Goal: Transaction & Acquisition: Purchase product/service

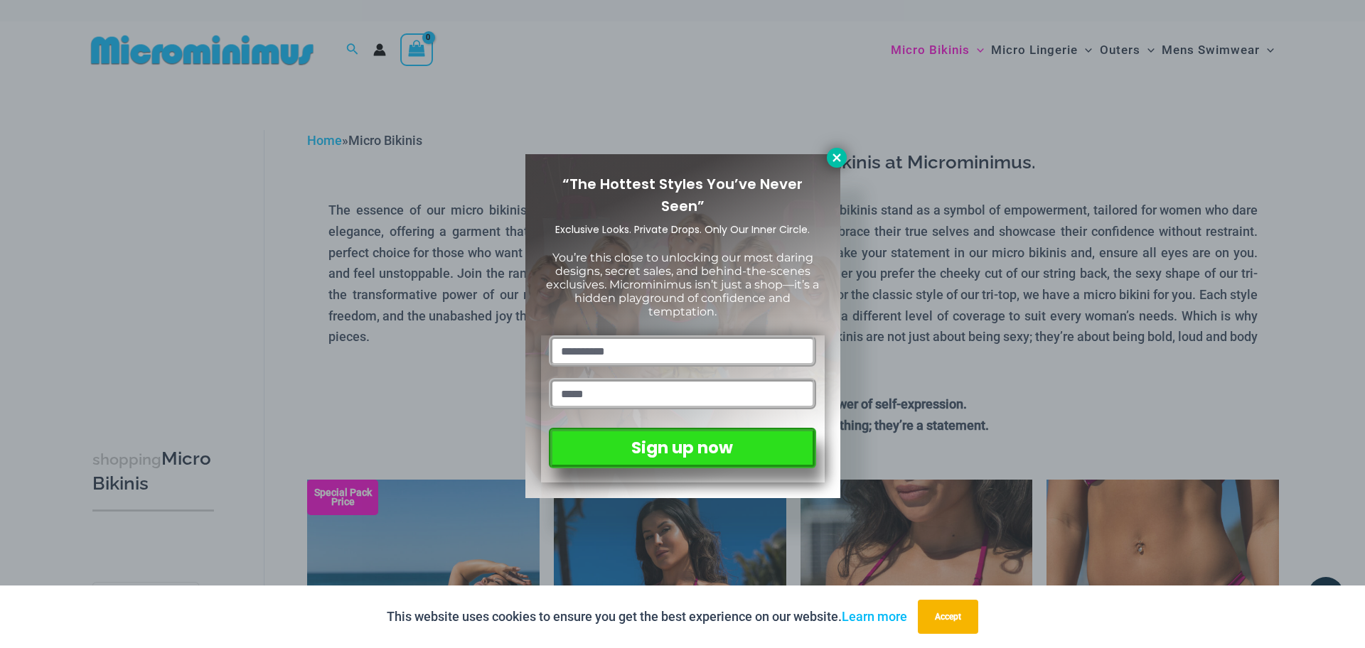
click at [838, 157] on icon at bounding box center [837, 158] width 8 height 8
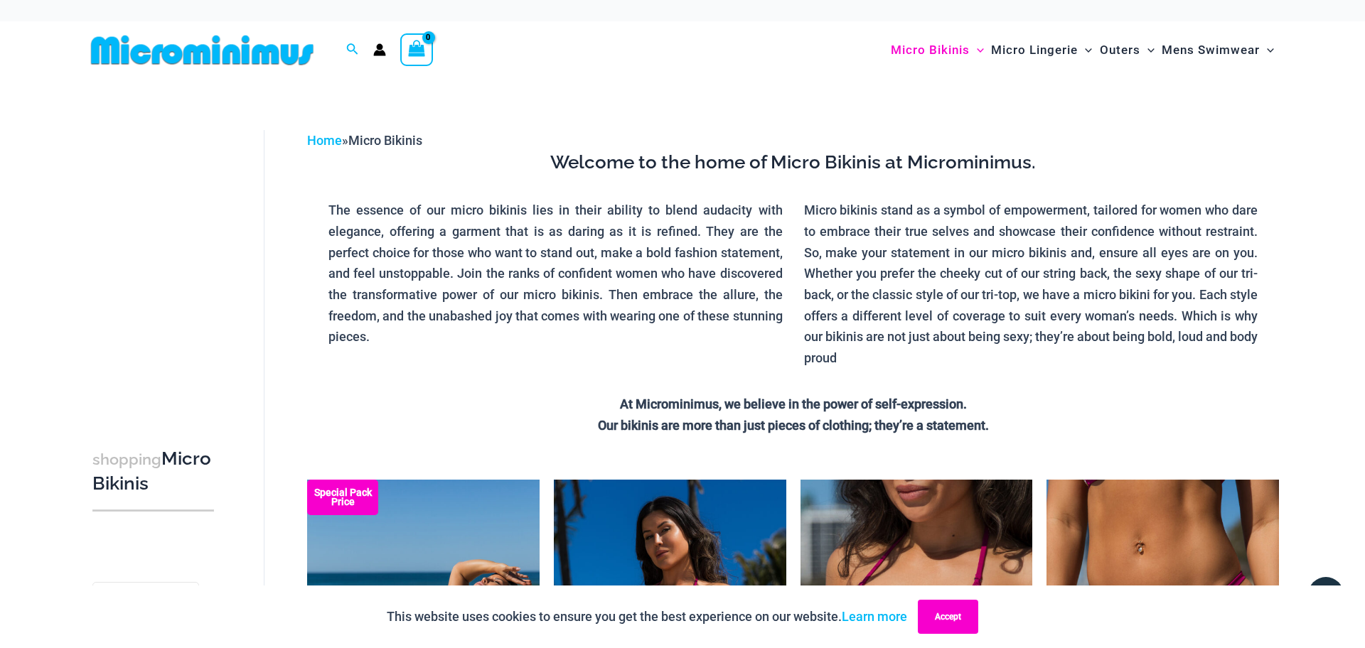
click at [957, 612] on button "Accept" at bounding box center [948, 617] width 60 height 34
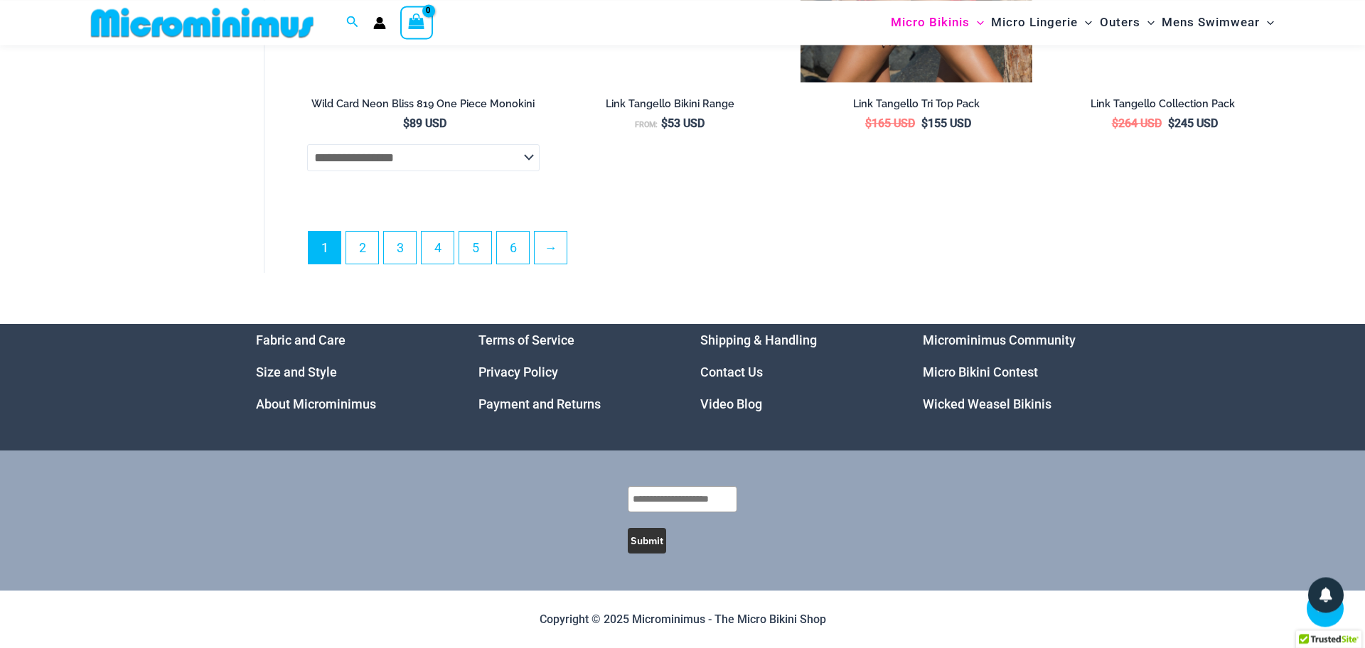
scroll to position [4178, 0]
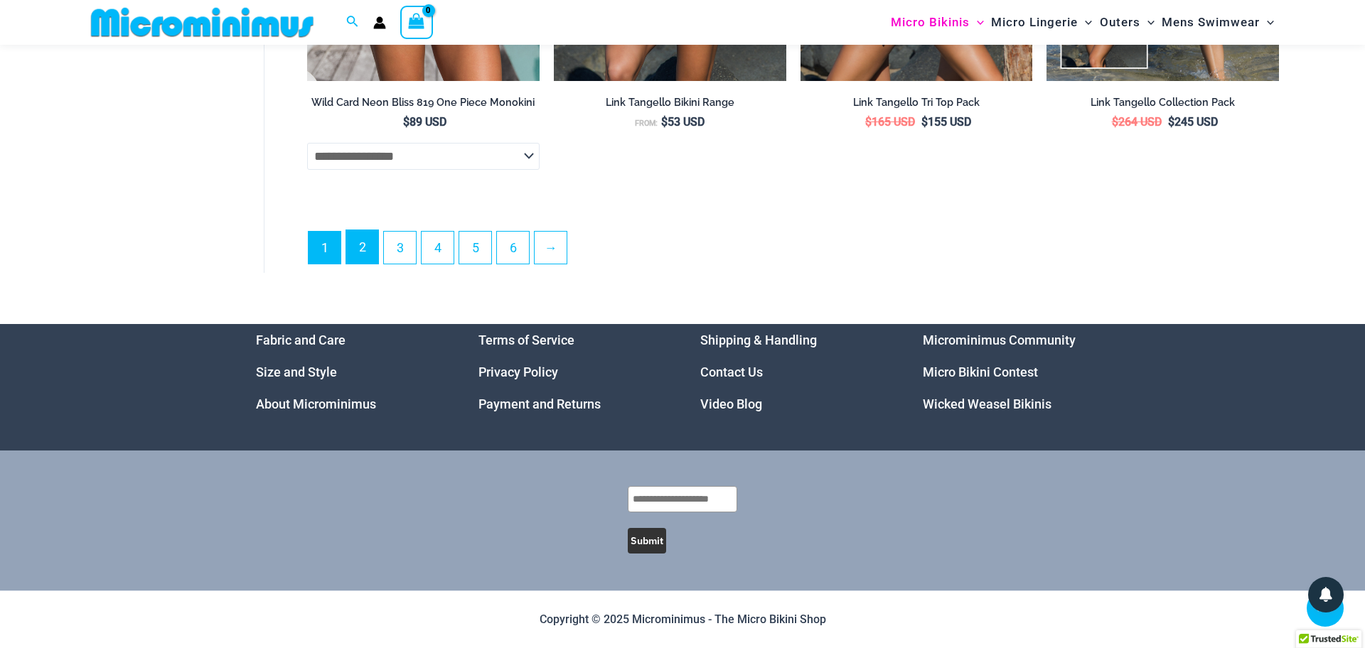
click at [363, 241] on link "2" at bounding box center [362, 246] width 32 height 33
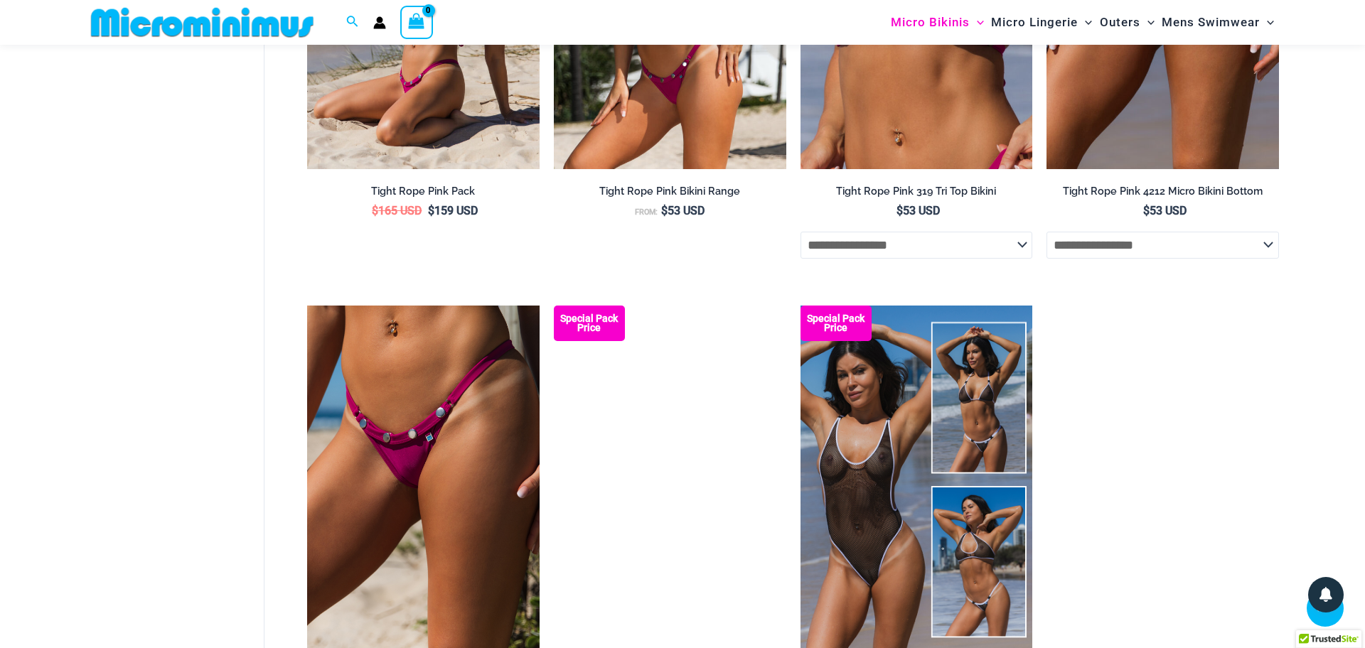
scroll to position [494, 0]
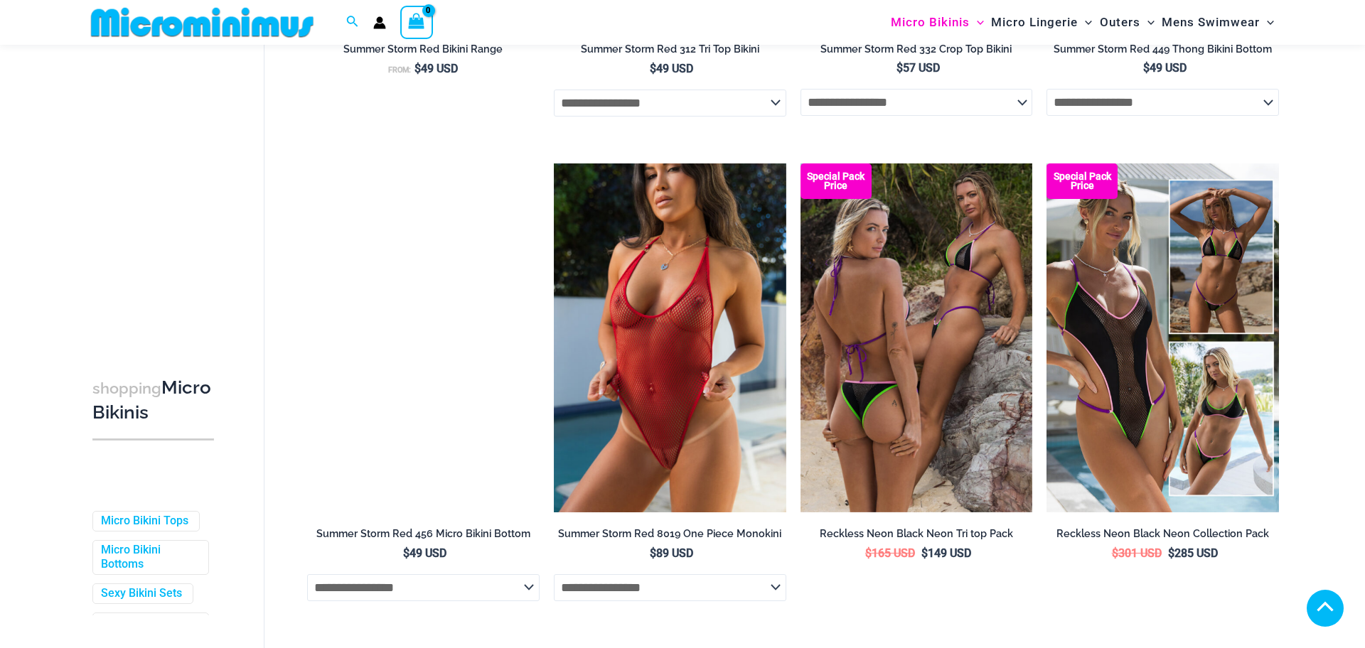
scroll to position [2146, 0]
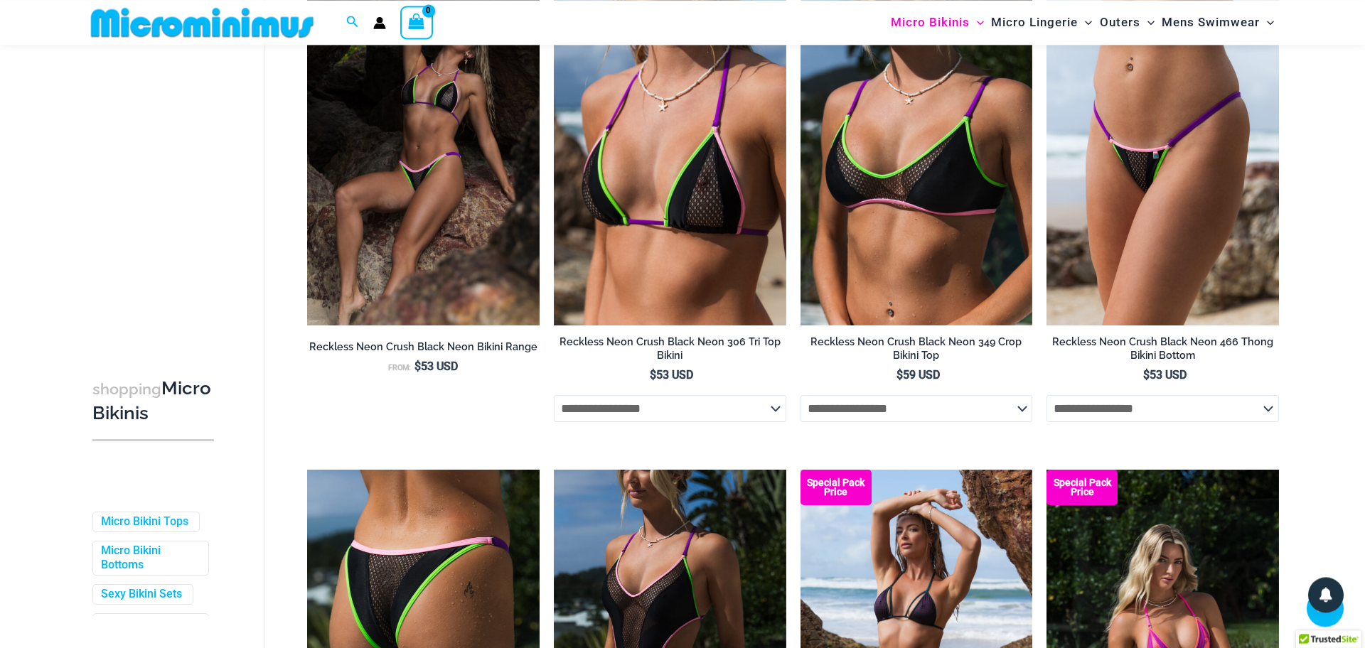
scroll to position [2734, 0]
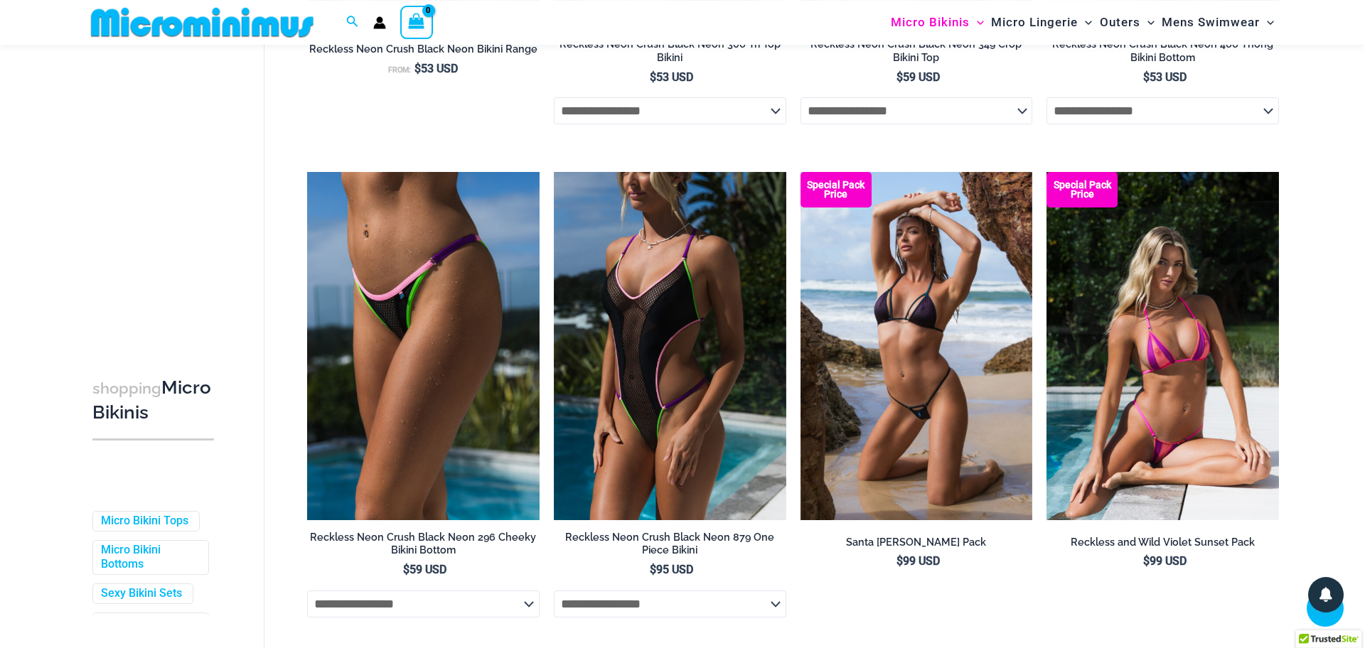
scroll to position [2931, 0]
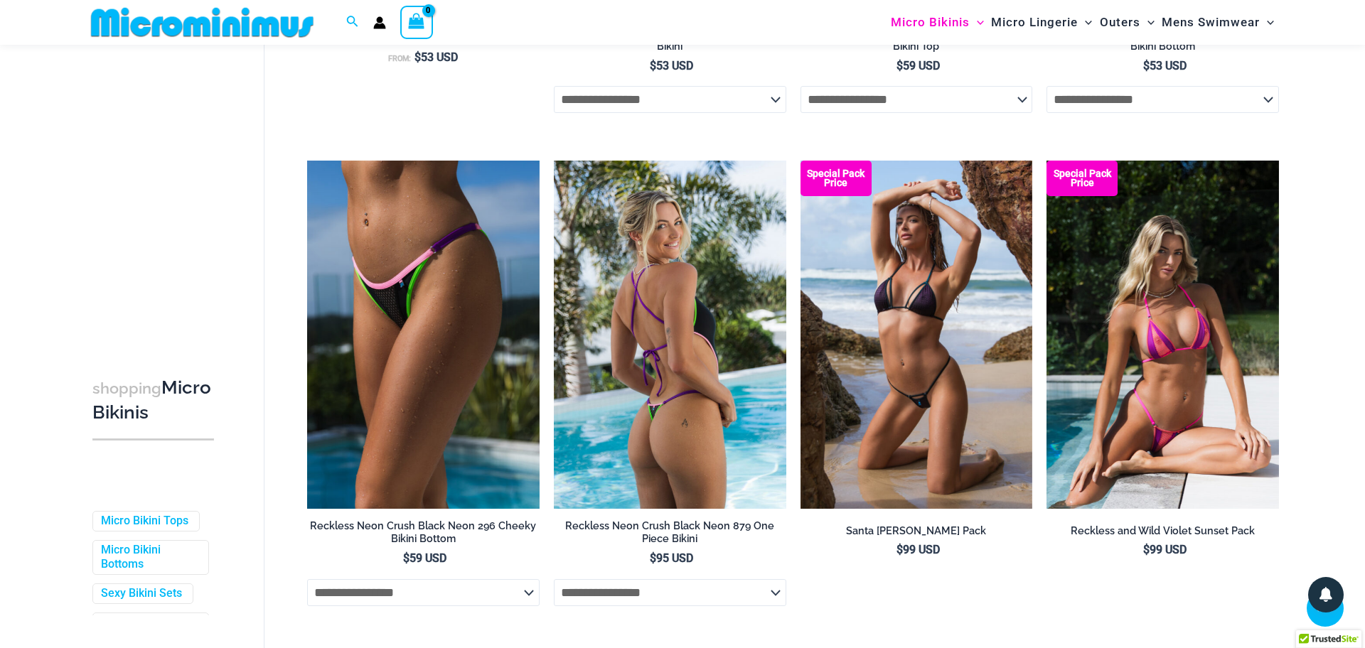
click at [662, 328] on img at bounding box center [670, 335] width 232 height 348
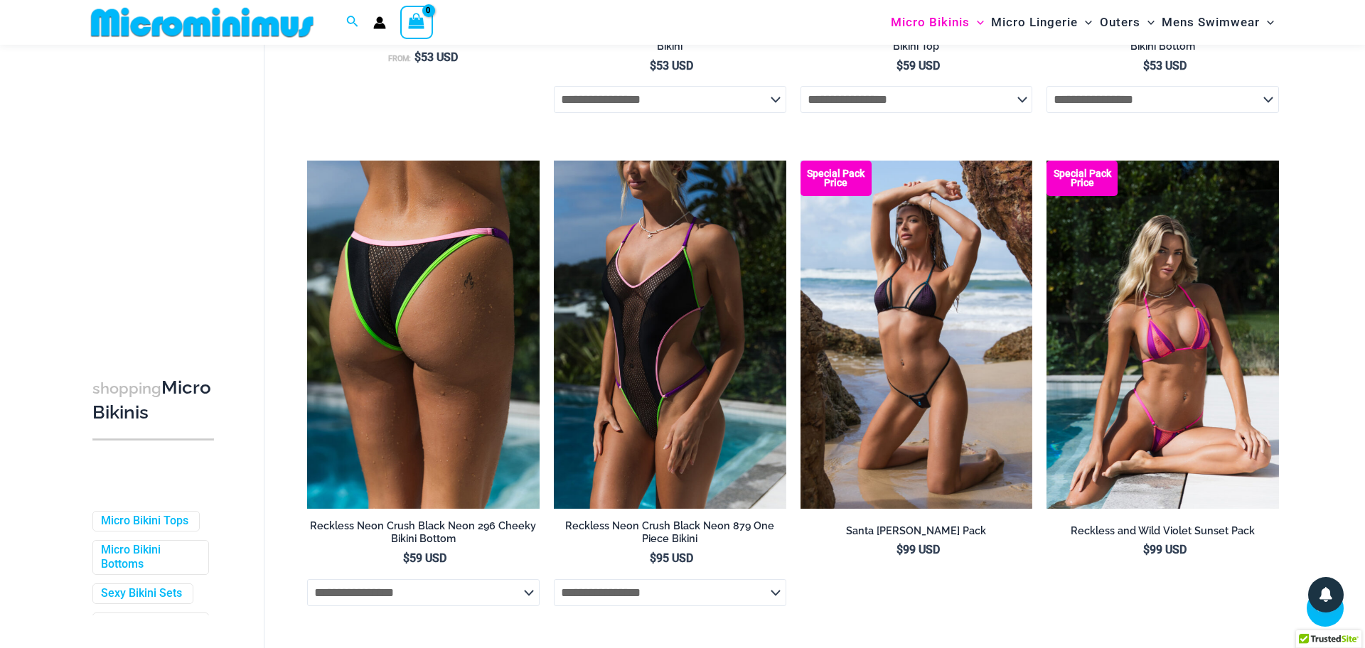
click at [442, 315] on img at bounding box center [423, 335] width 232 height 348
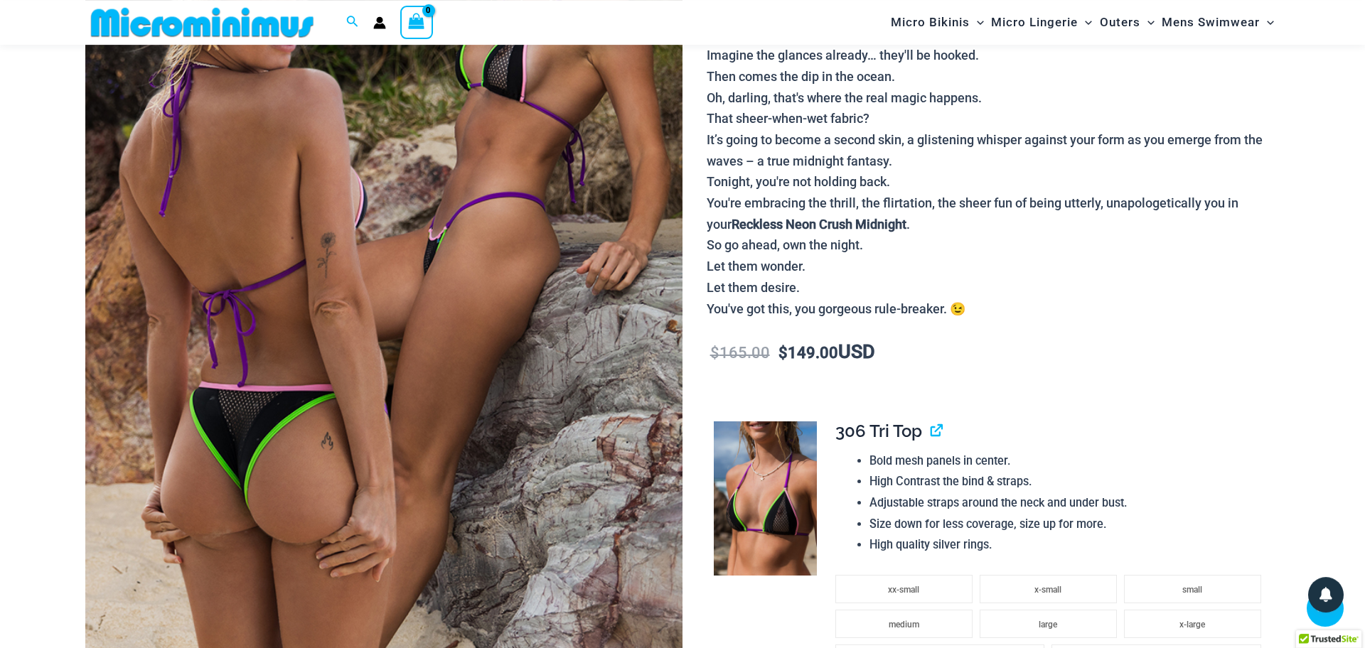
scroll to position [282, 0]
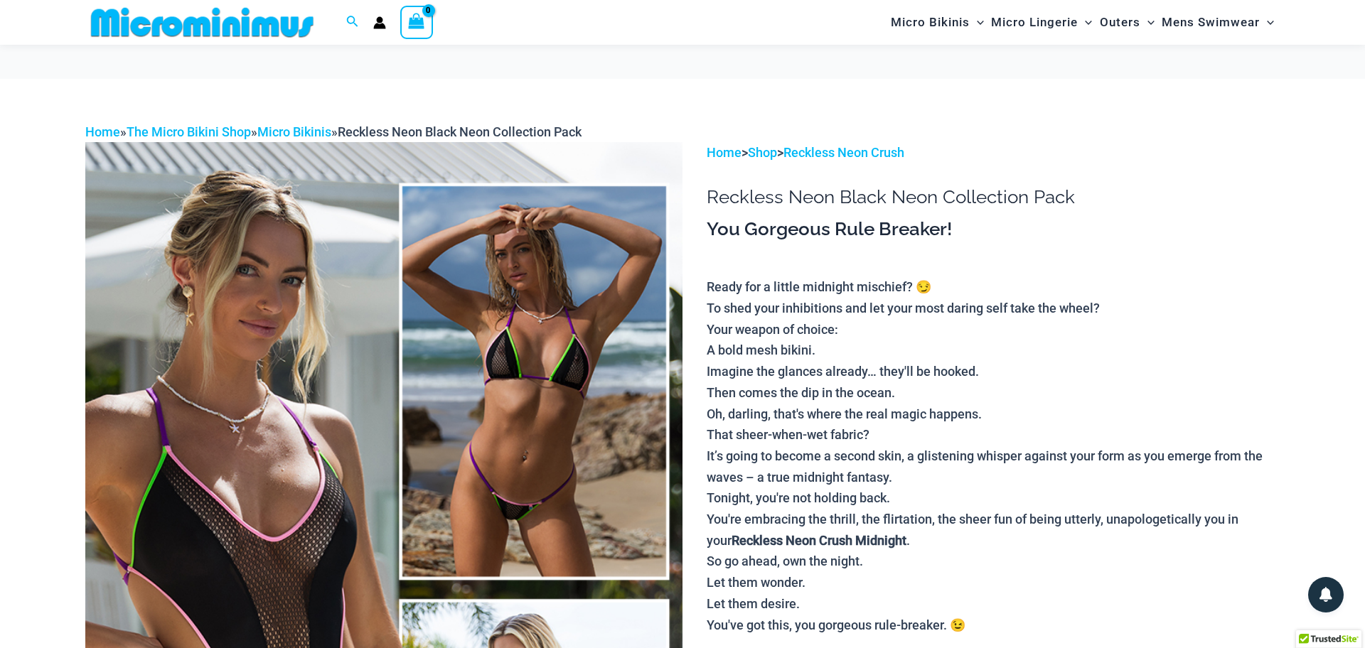
scroll to position [282, 0]
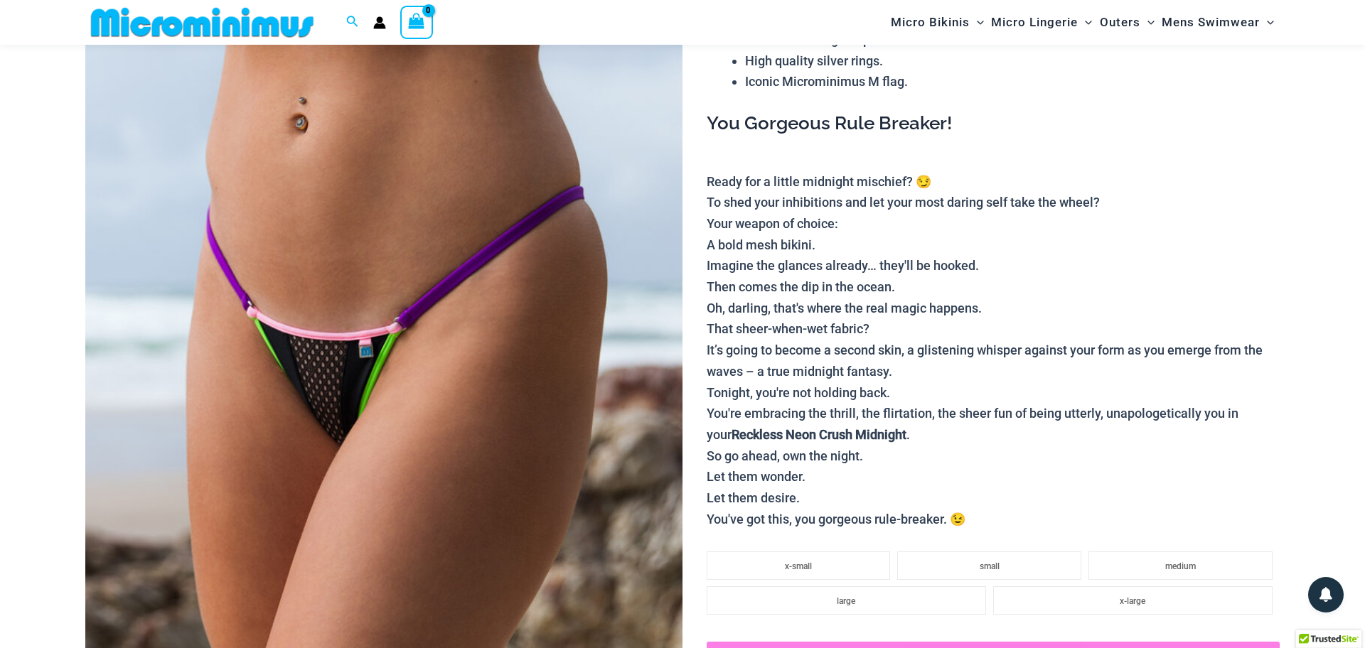
scroll to position [282, 0]
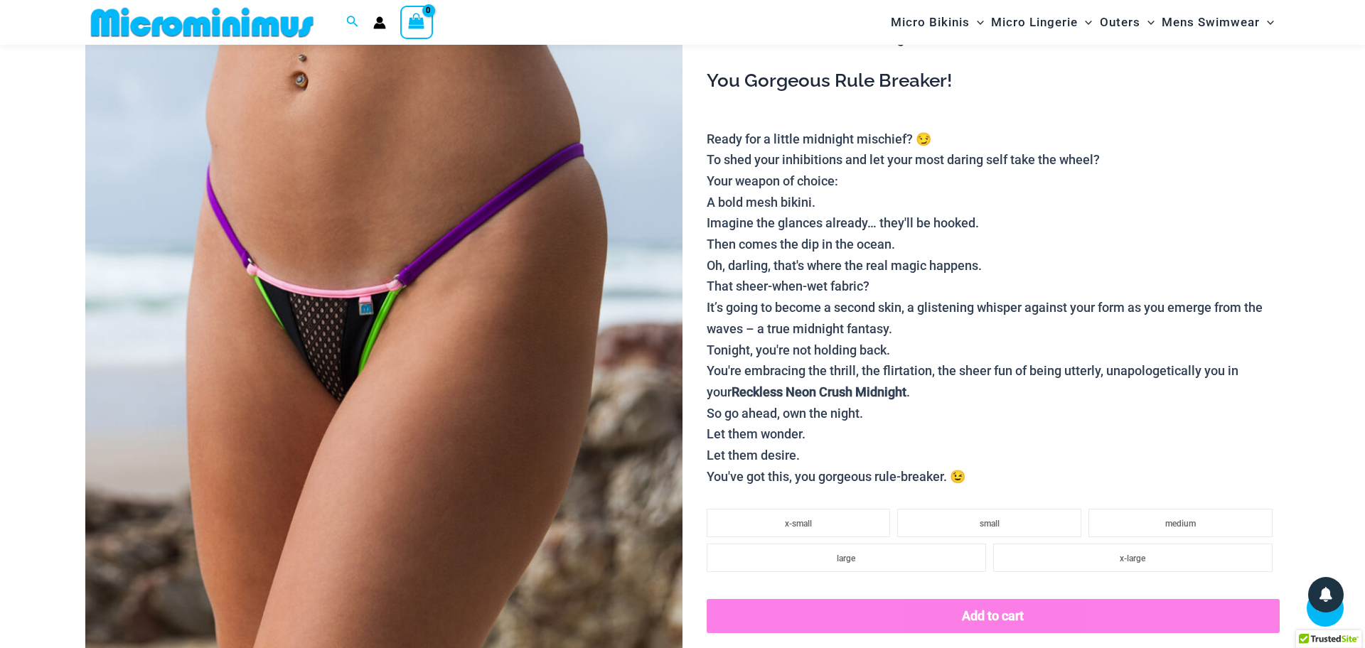
click at [210, 436] on img at bounding box center [383, 296] width 597 height 896
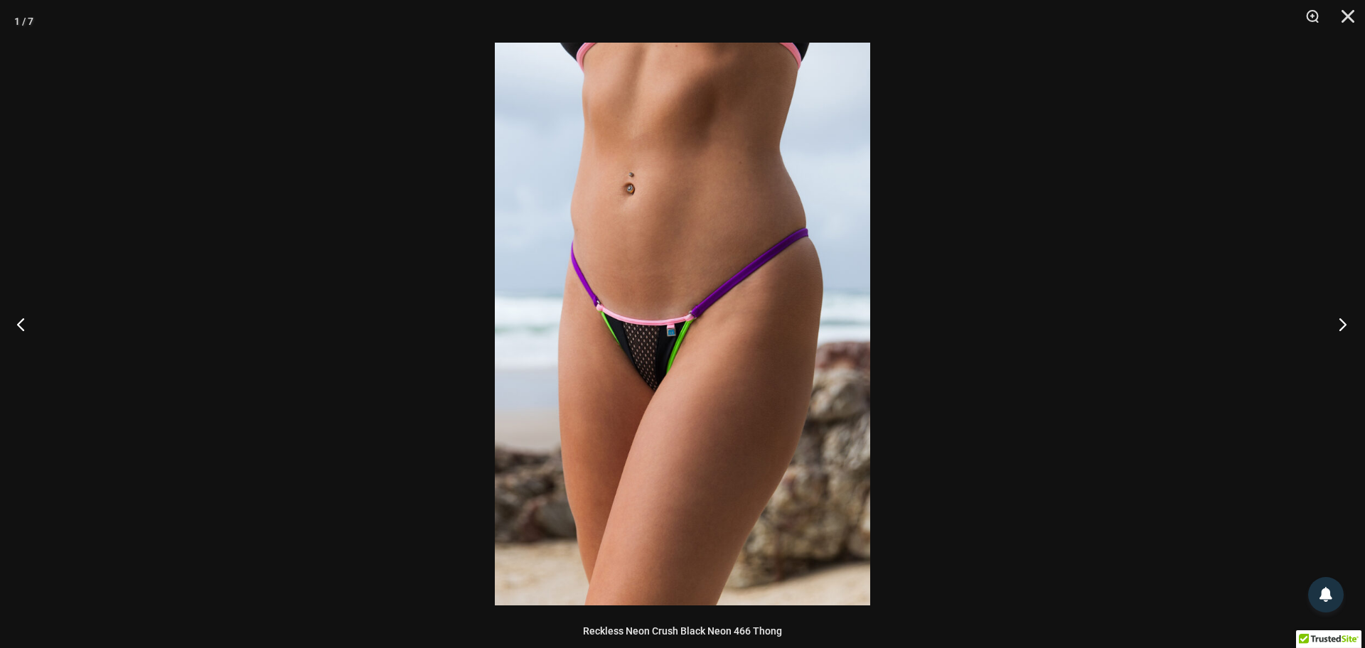
click at [1342, 325] on button "Next" at bounding box center [1338, 324] width 53 height 71
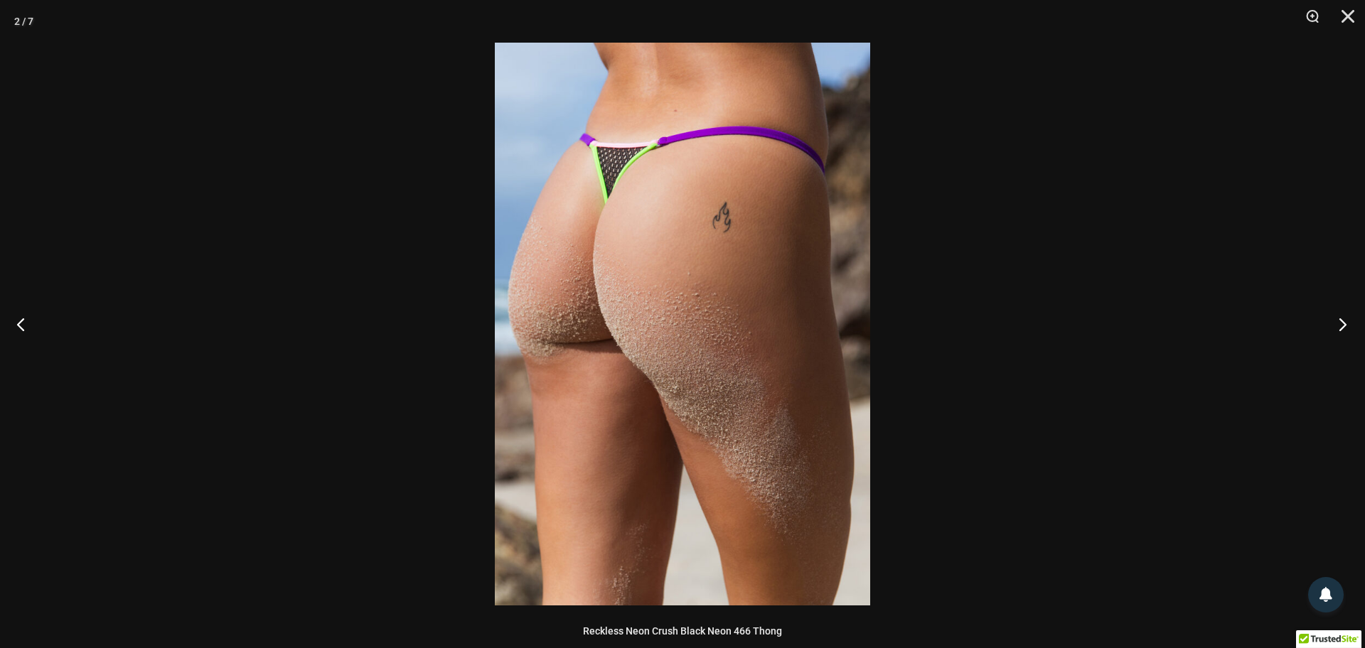
click at [1342, 325] on button "Next" at bounding box center [1338, 324] width 53 height 71
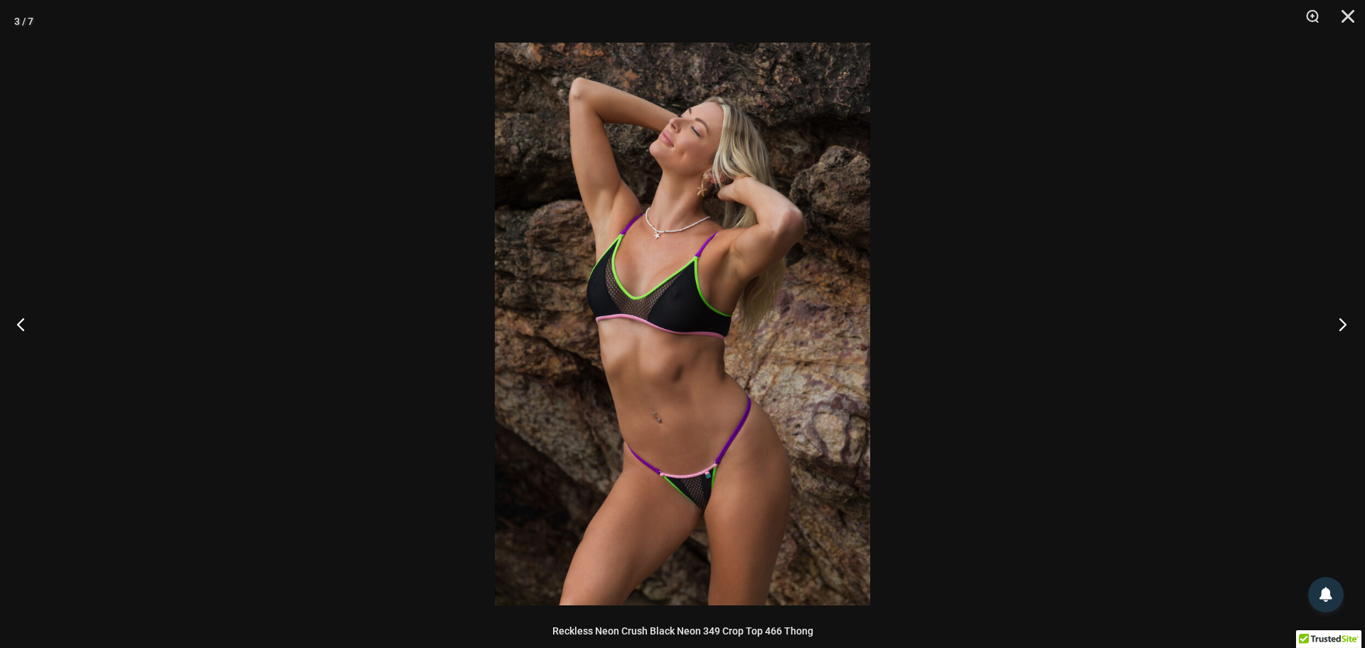
click at [1342, 325] on button "Next" at bounding box center [1338, 324] width 53 height 71
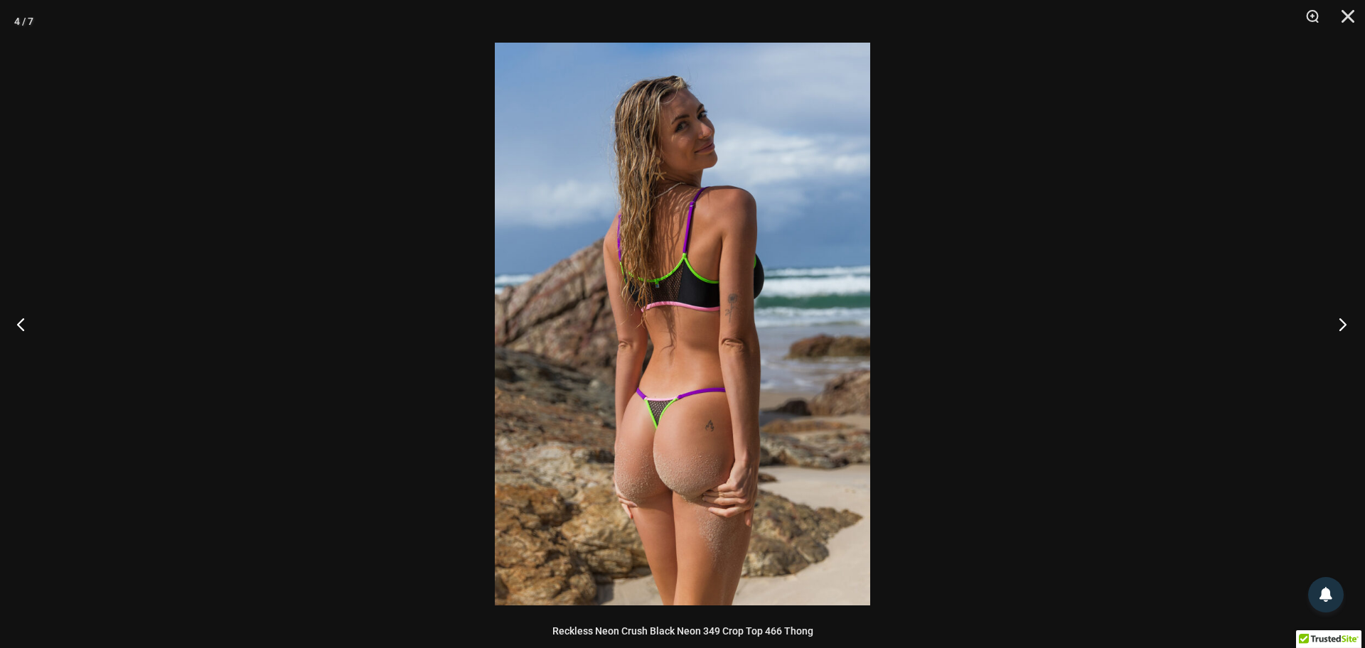
click at [1342, 325] on button "Next" at bounding box center [1338, 324] width 53 height 71
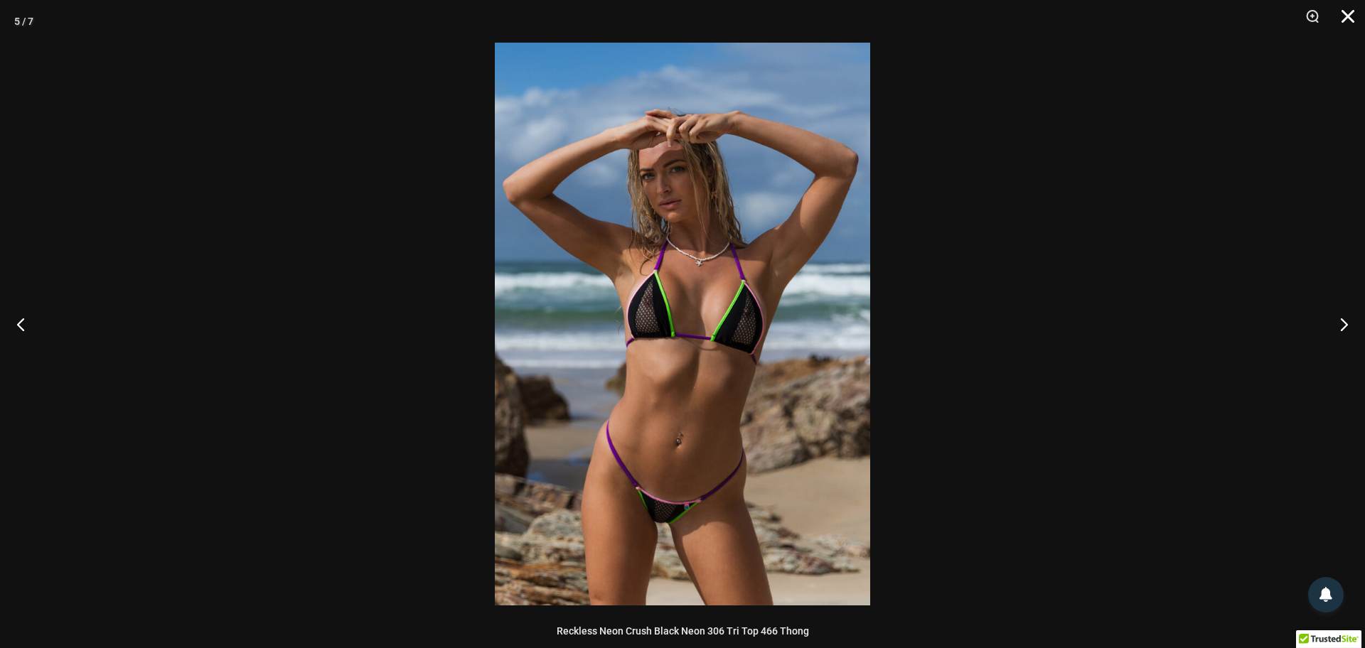
click at [1345, 19] on button "Close" at bounding box center [1343, 21] width 36 height 43
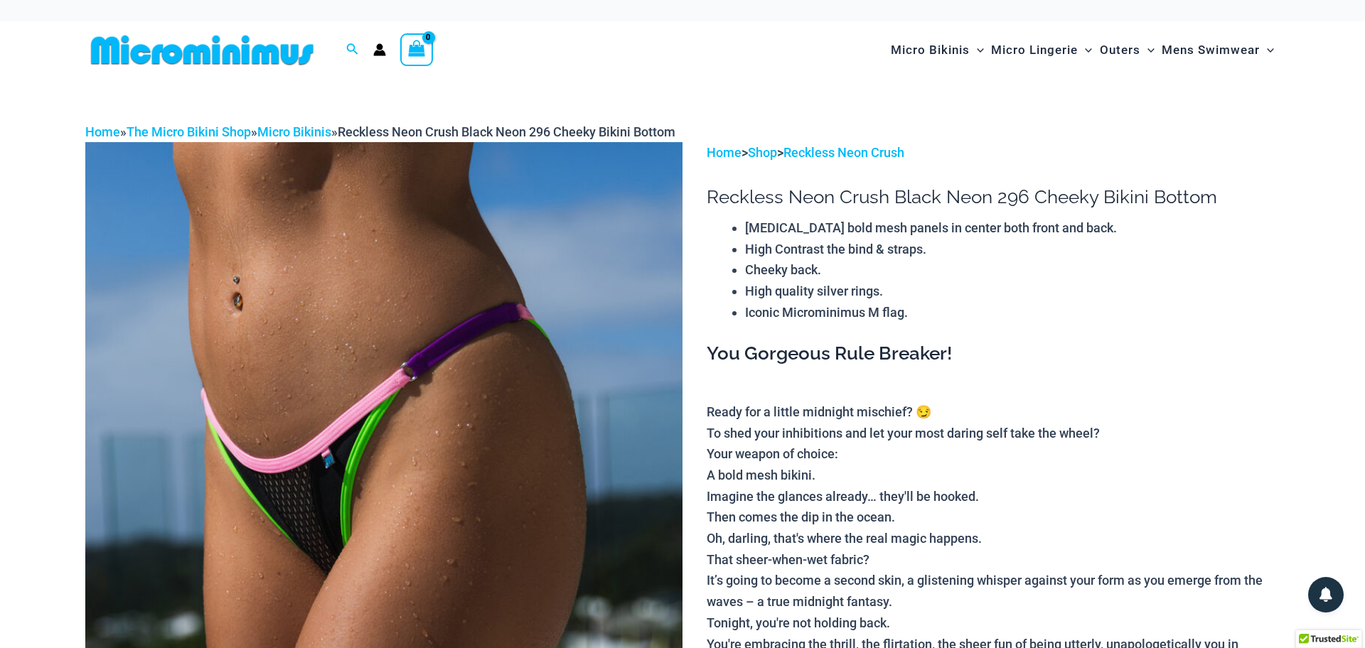
click at [320, 475] on img at bounding box center [383, 590] width 597 height 896
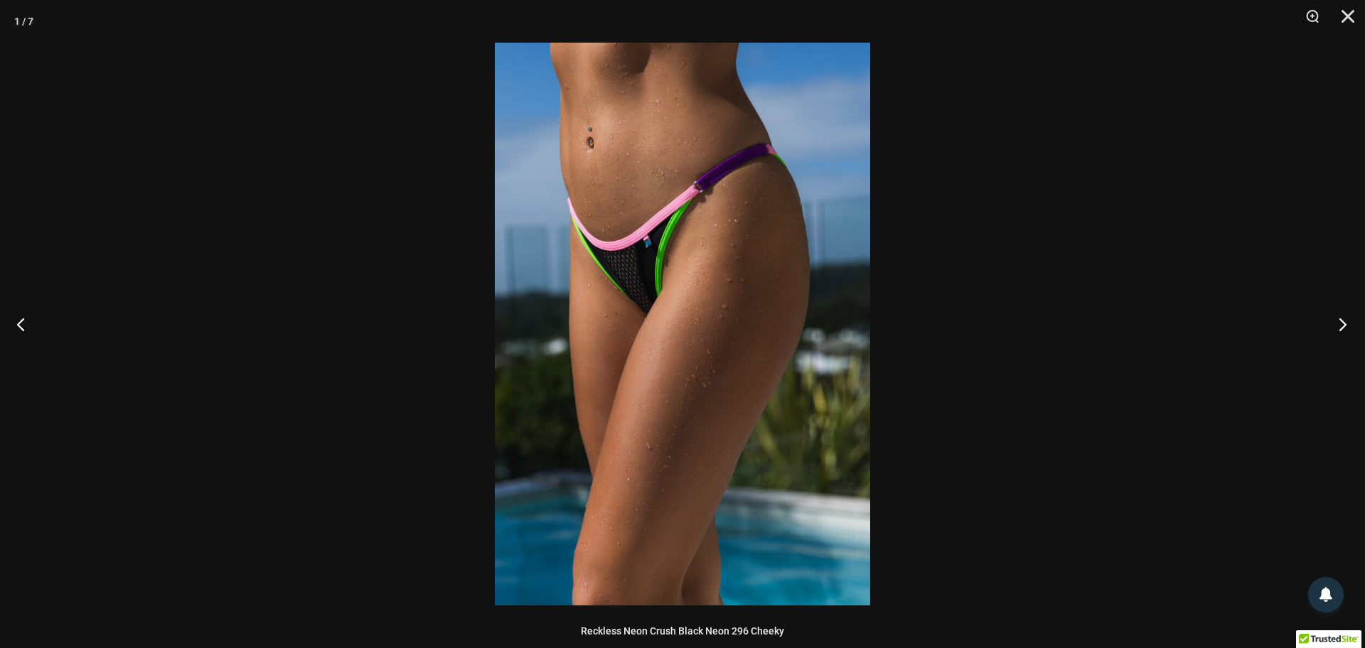
click at [1343, 323] on button "Next" at bounding box center [1338, 324] width 53 height 71
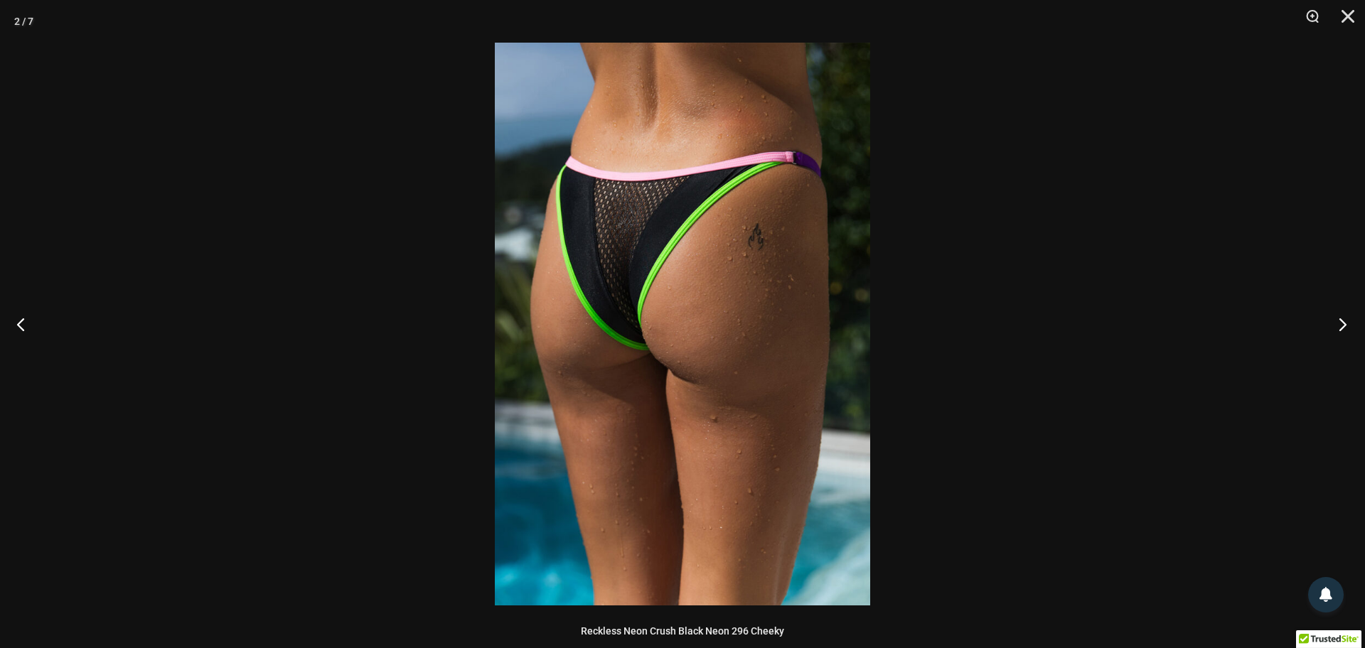
click at [1343, 323] on button "Next" at bounding box center [1338, 324] width 53 height 71
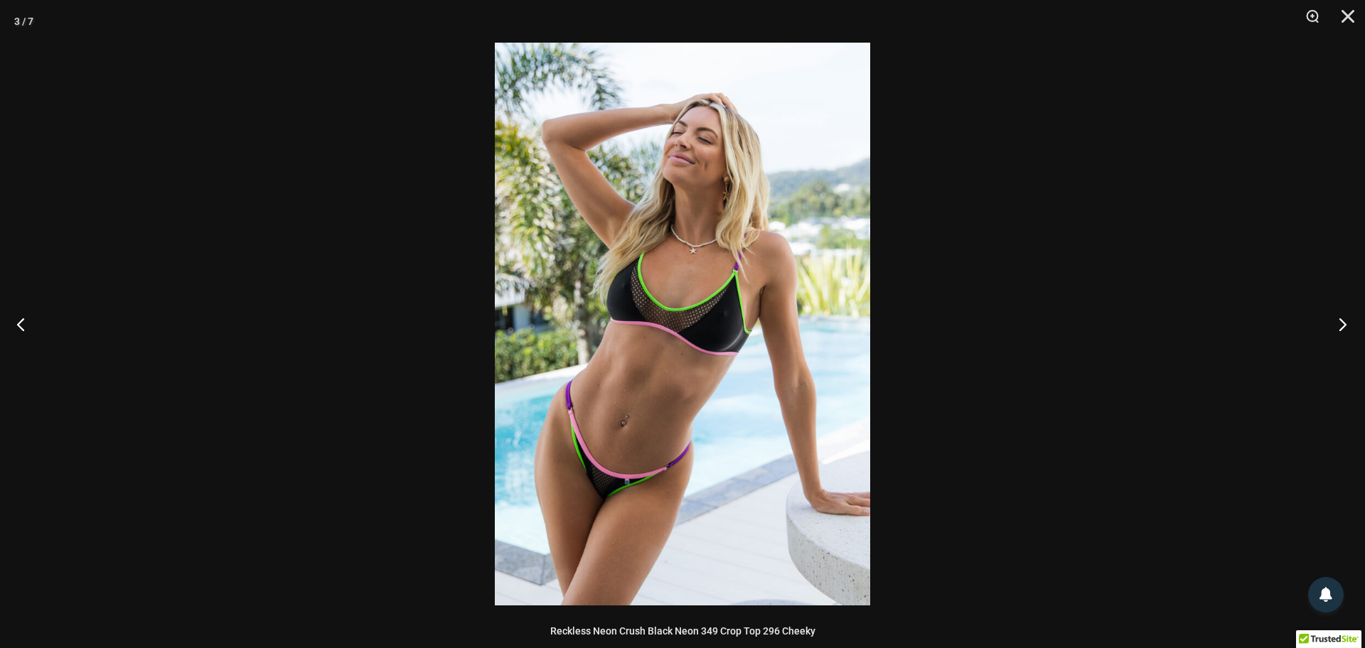
click at [1343, 323] on button "Next" at bounding box center [1338, 324] width 53 height 71
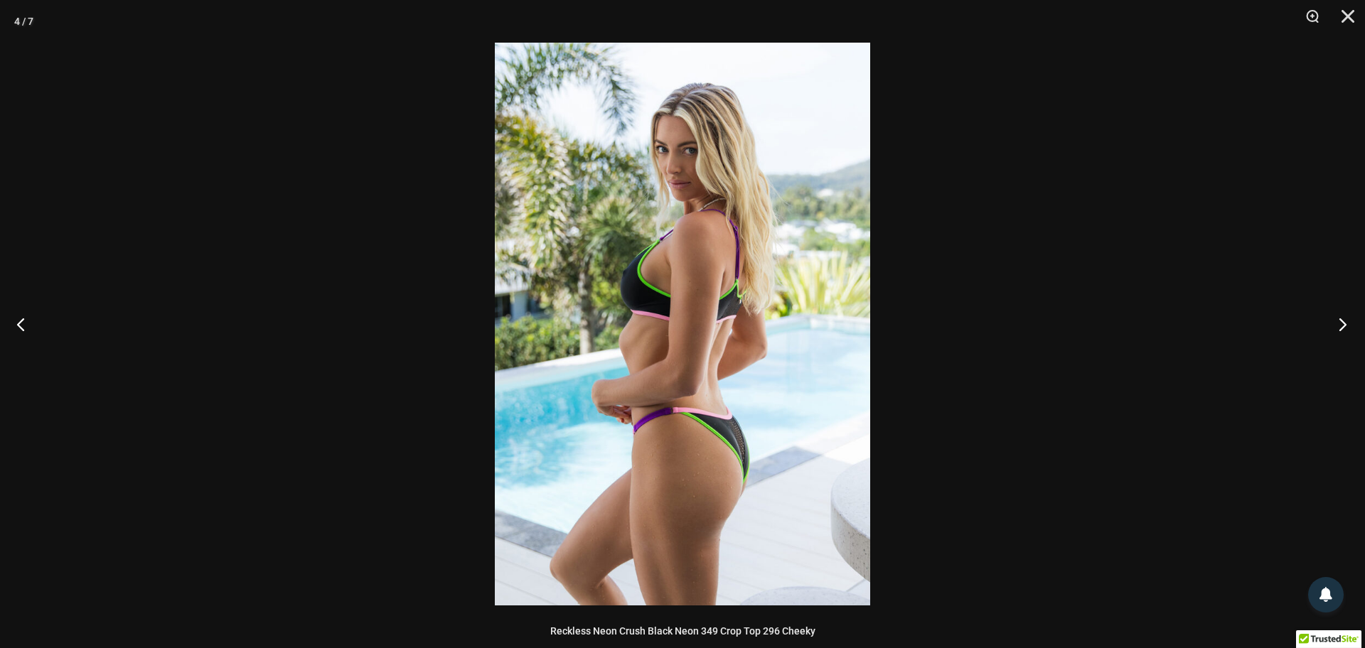
click at [1343, 323] on button "Next" at bounding box center [1338, 324] width 53 height 71
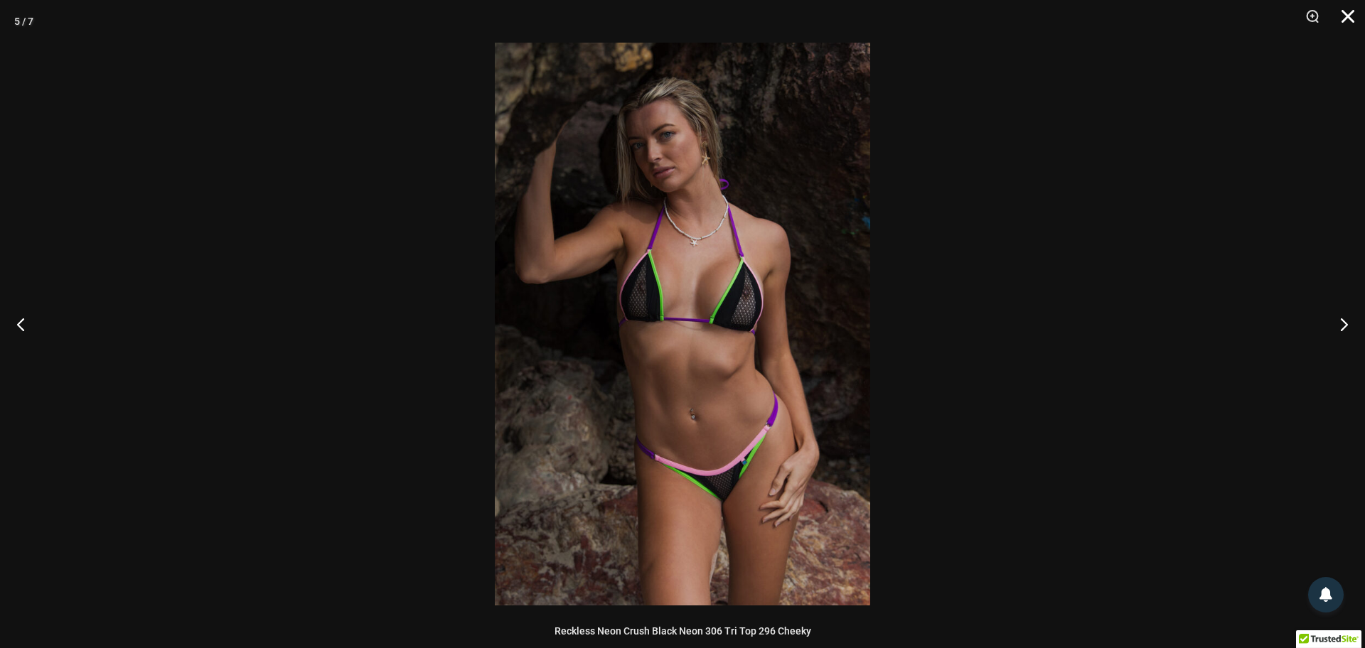
click at [1344, 20] on button "Close" at bounding box center [1343, 21] width 36 height 43
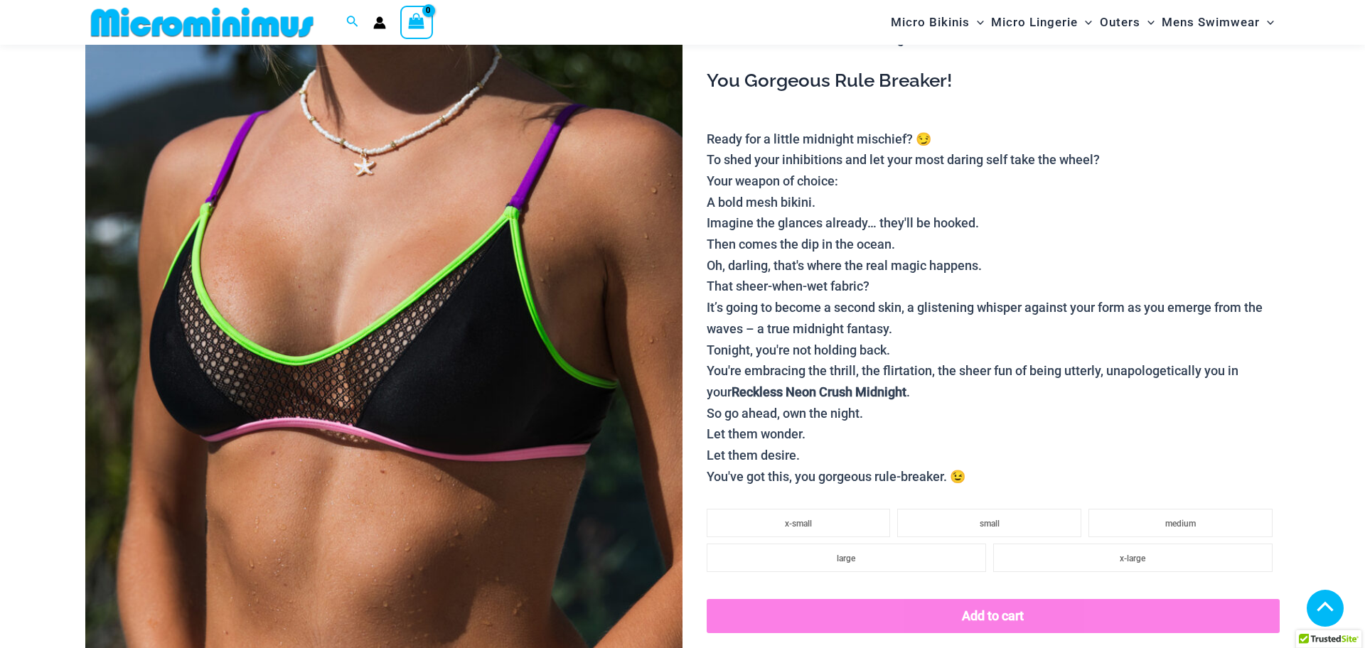
scroll to position [870, 0]
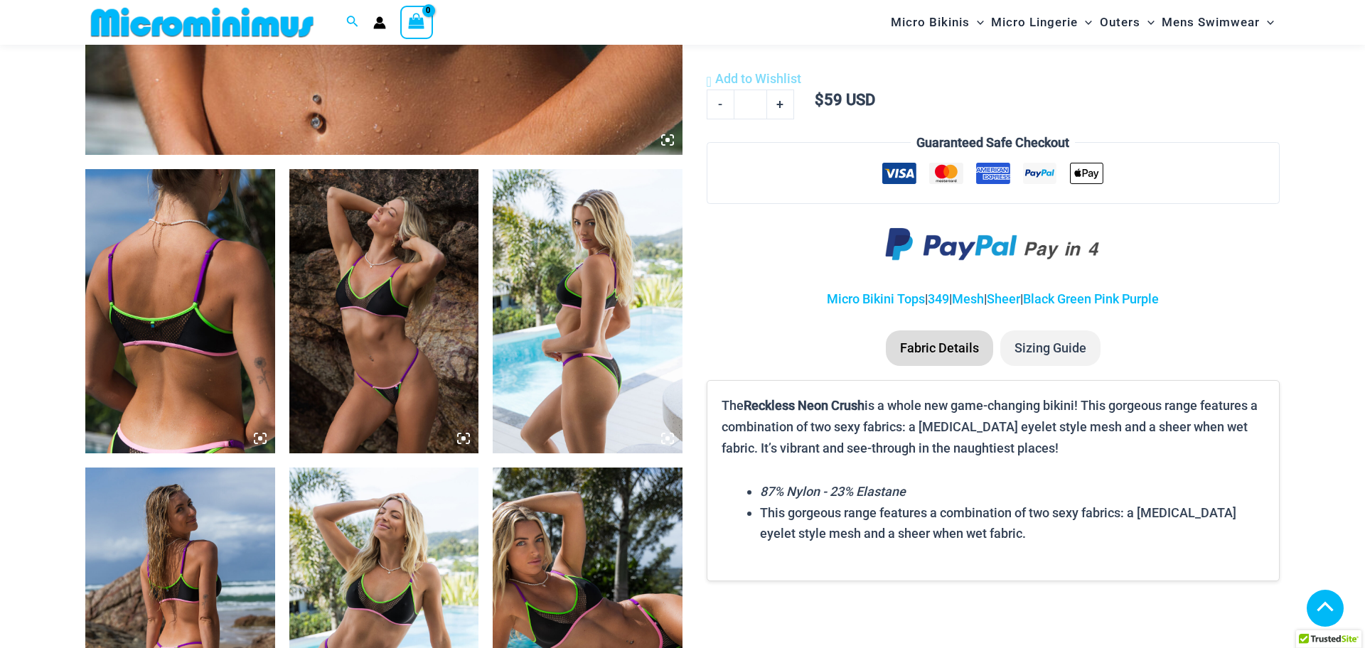
click at [175, 346] on img at bounding box center [180, 311] width 190 height 284
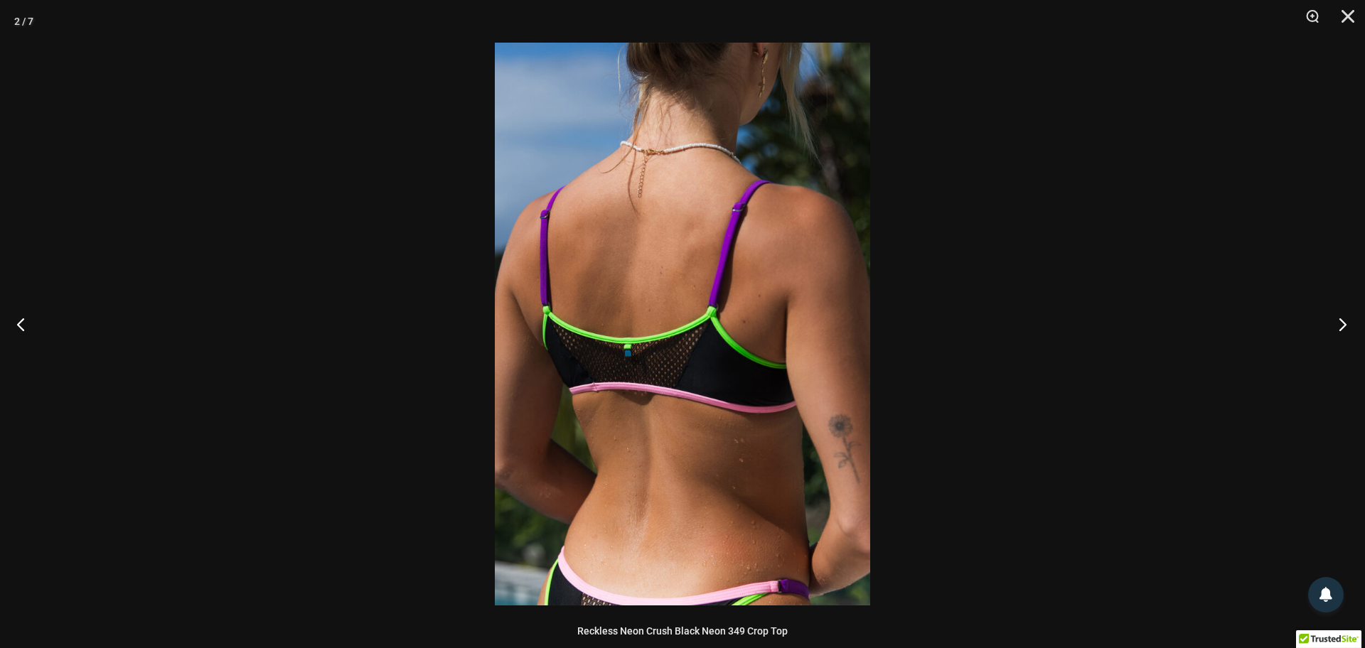
click at [1348, 326] on button "Next" at bounding box center [1338, 324] width 53 height 71
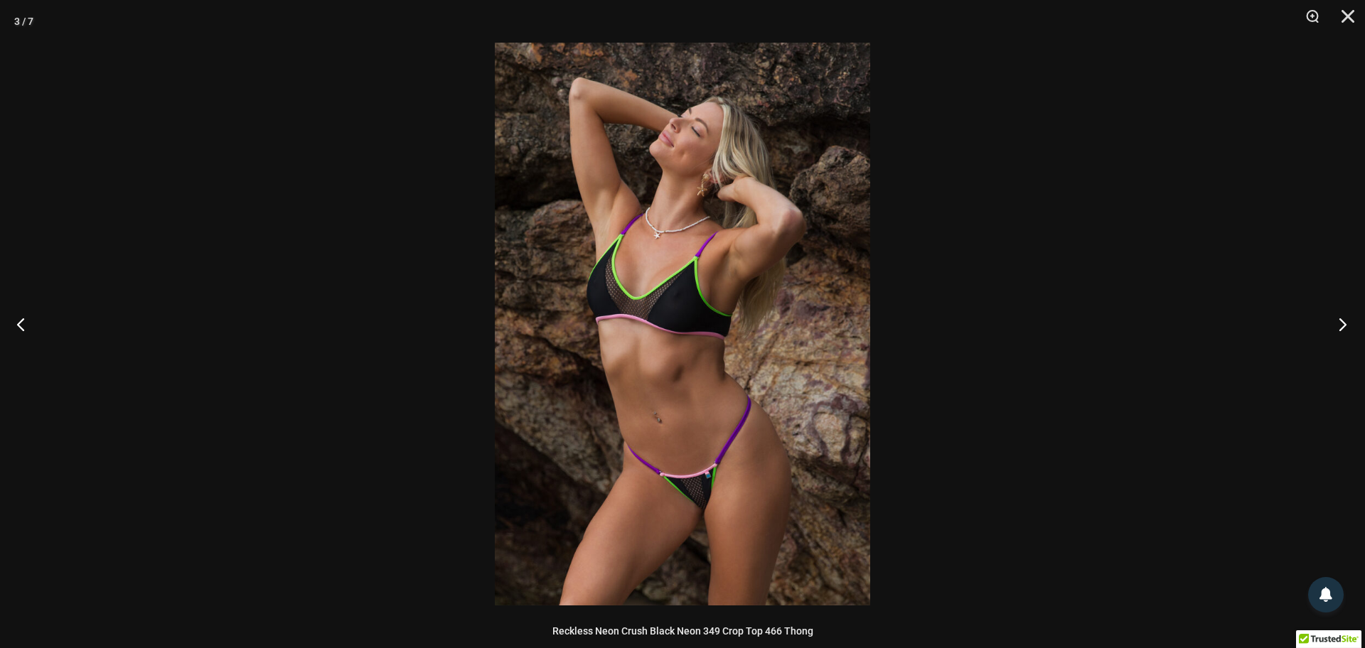
click at [1348, 326] on button "Next" at bounding box center [1338, 324] width 53 height 71
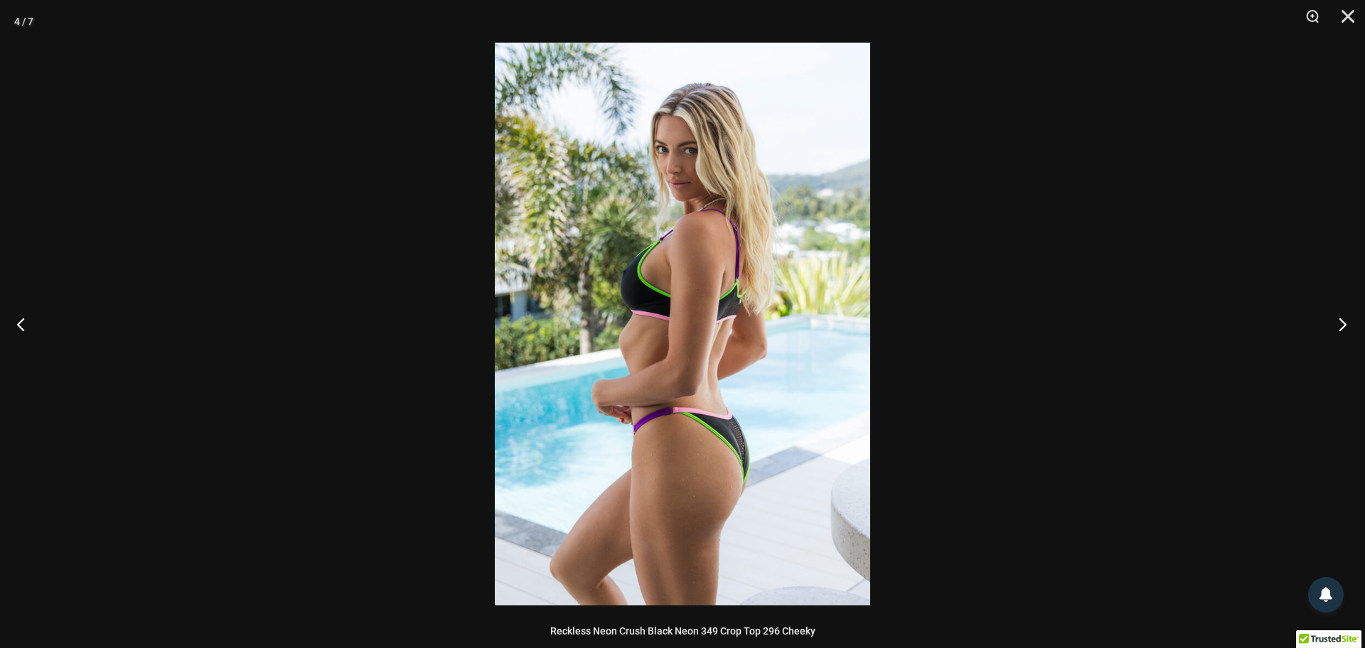
click at [1348, 326] on button "Next" at bounding box center [1338, 324] width 53 height 71
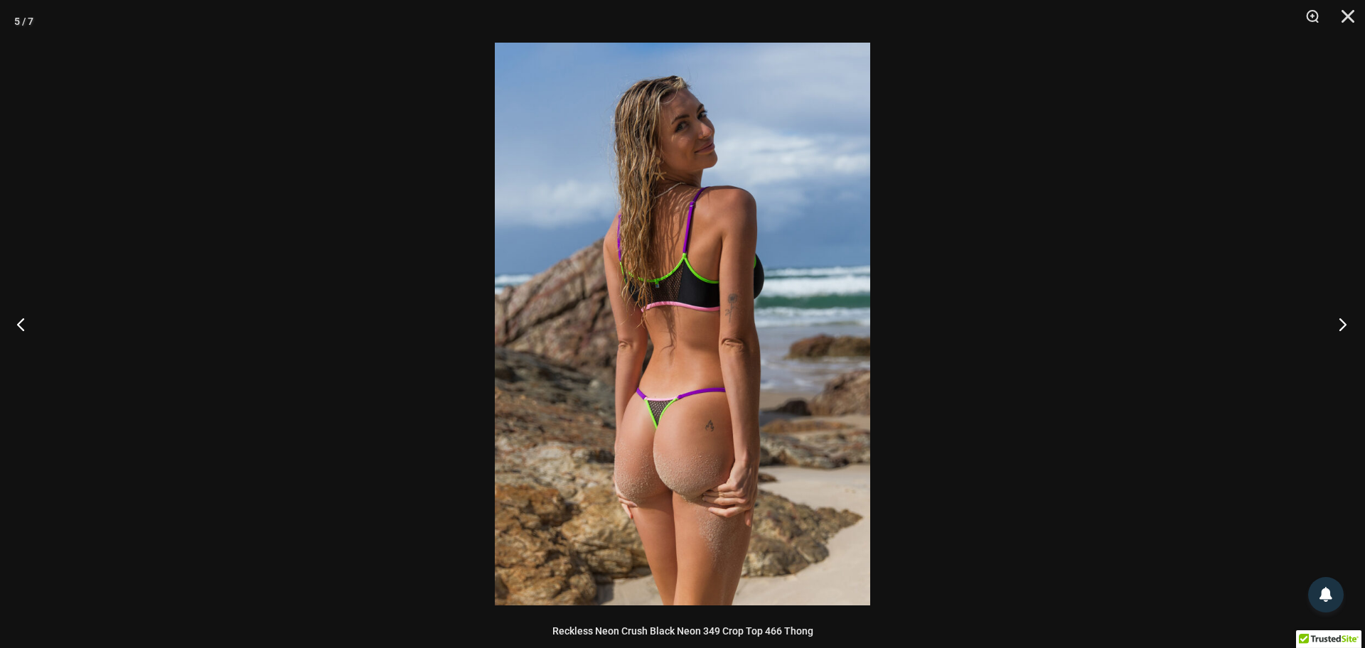
click at [1348, 326] on button "Next" at bounding box center [1338, 324] width 53 height 71
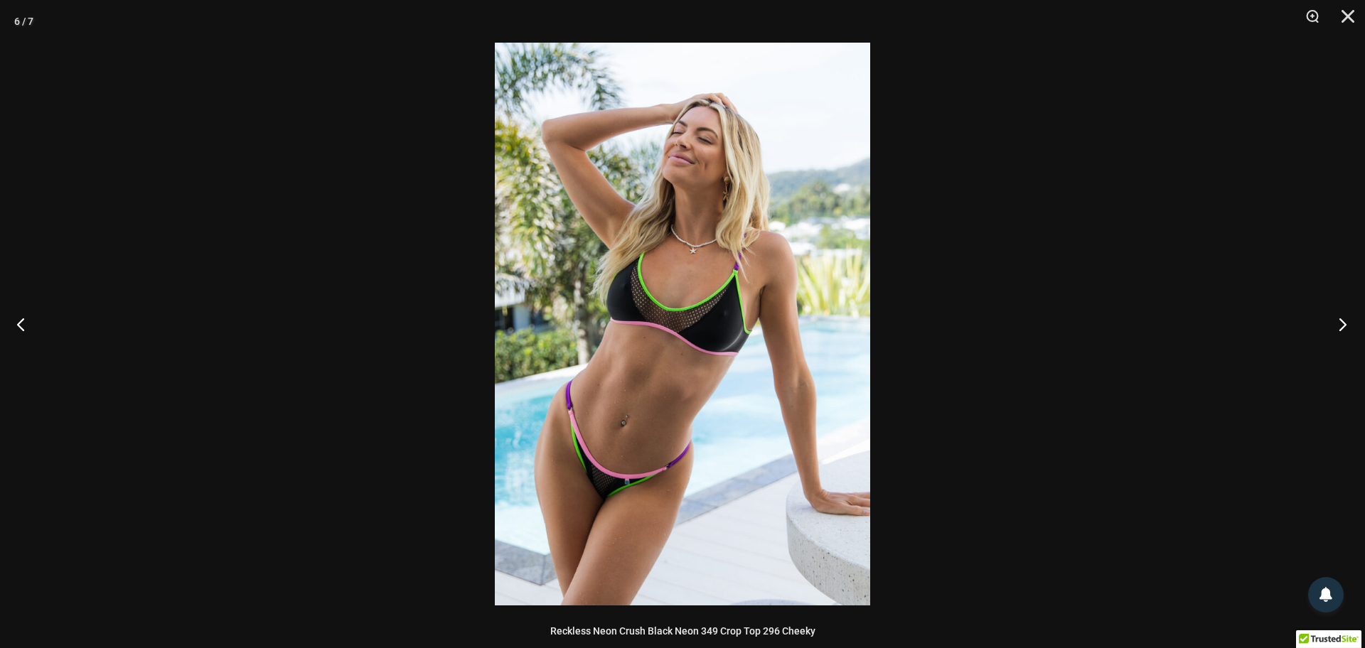
click at [1348, 326] on button "Next" at bounding box center [1338, 324] width 53 height 71
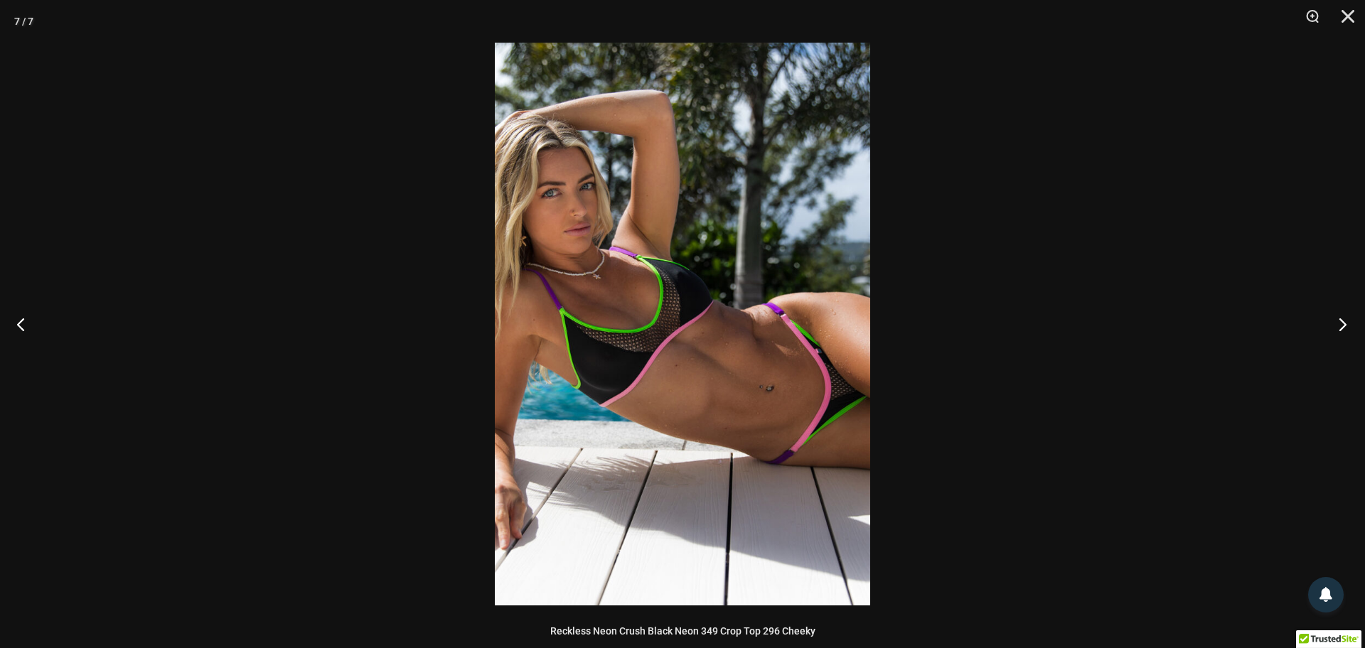
click at [1348, 326] on button "Next" at bounding box center [1338, 324] width 53 height 71
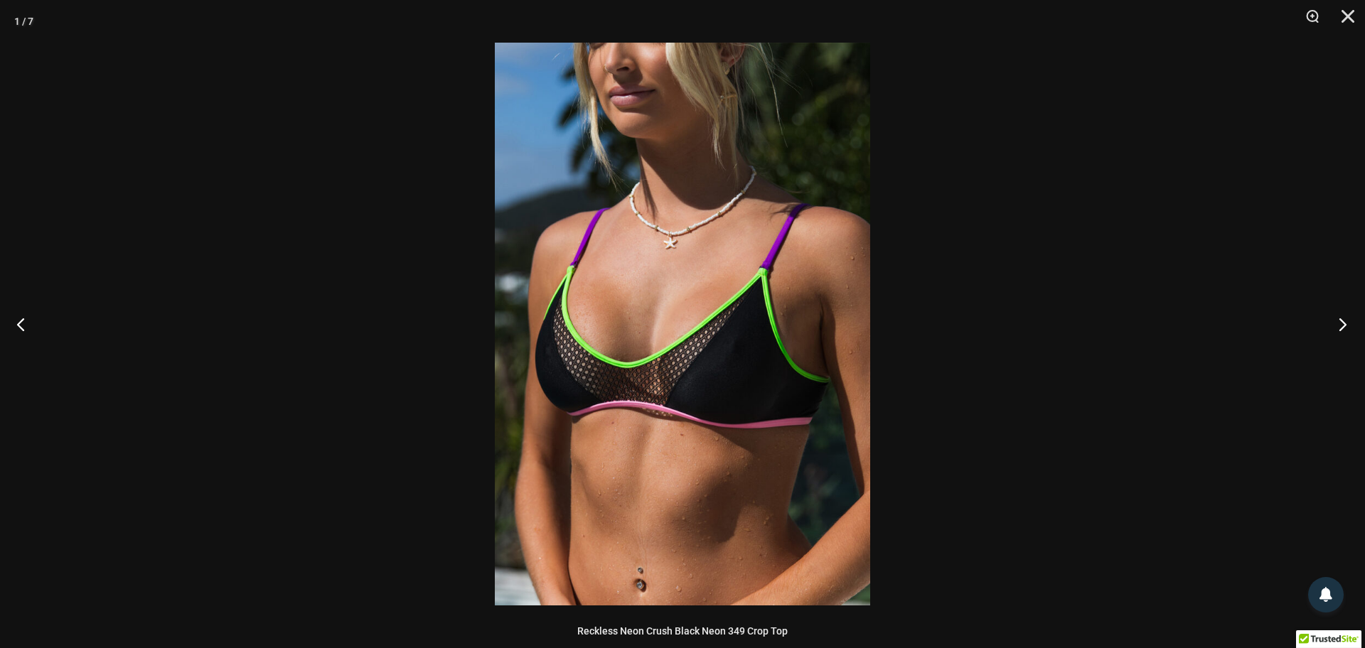
click at [1348, 326] on button "Next" at bounding box center [1338, 324] width 53 height 71
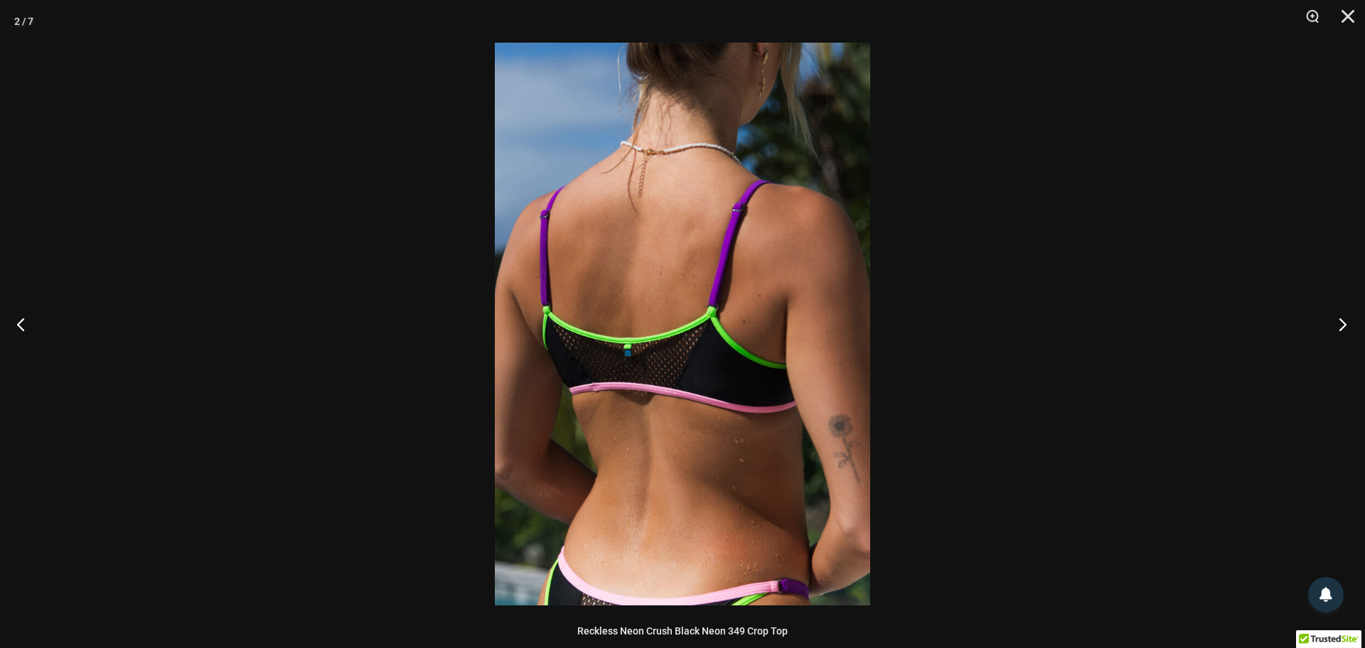
click at [1348, 326] on button "Next" at bounding box center [1338, 324] width 53 height 71
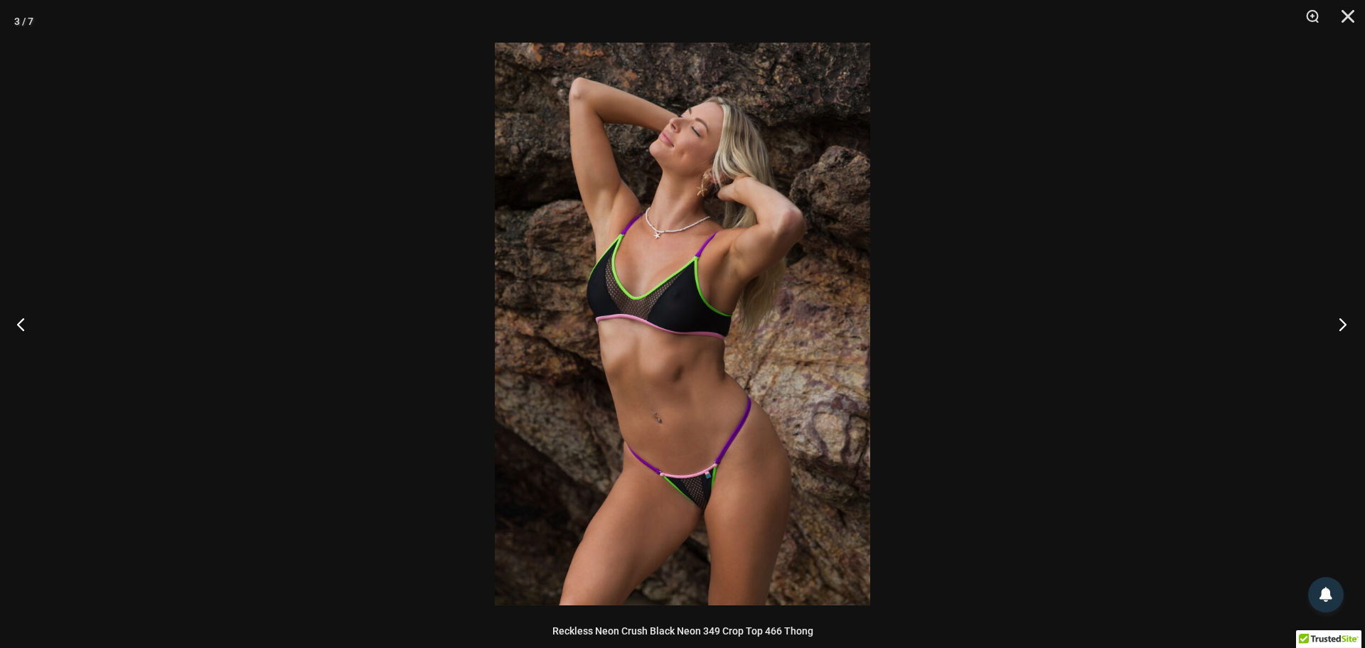
click at [1348, 326] on button "Next" at bounding box center [1338, 324] width 53 height 71
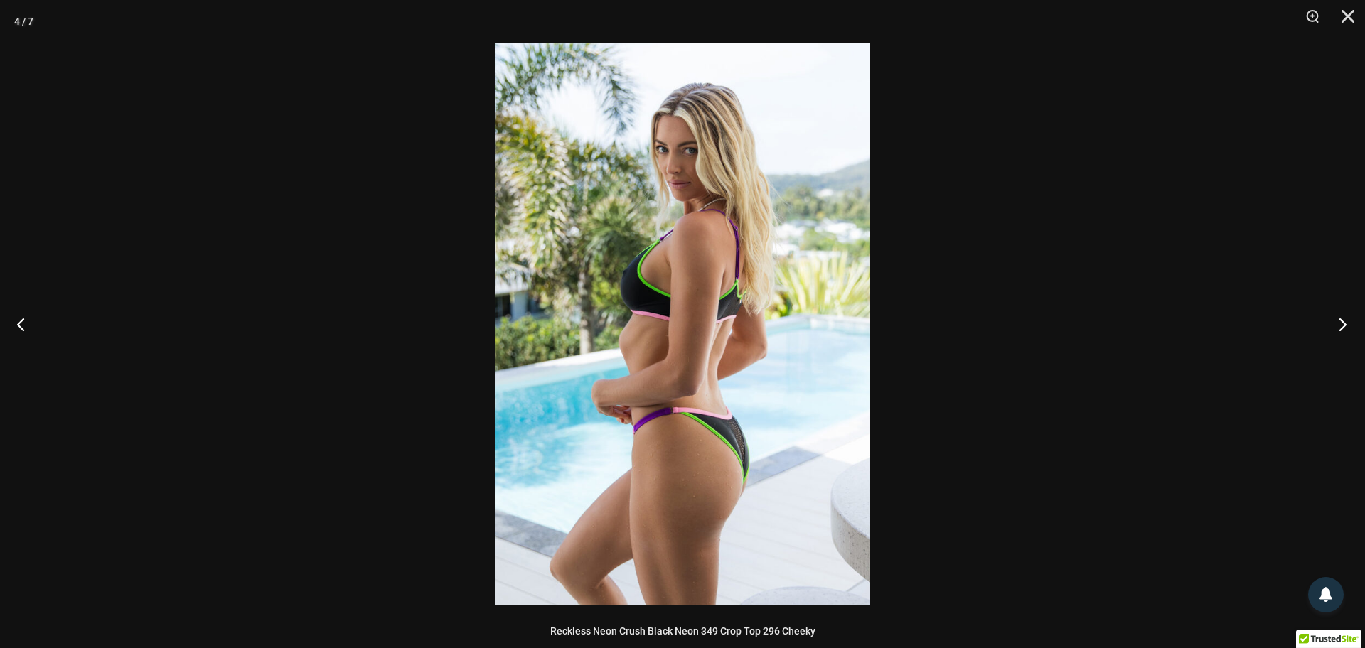
click at [1348, 326] on button "Next" at bounding box center [1338, 324] width 53 height 71
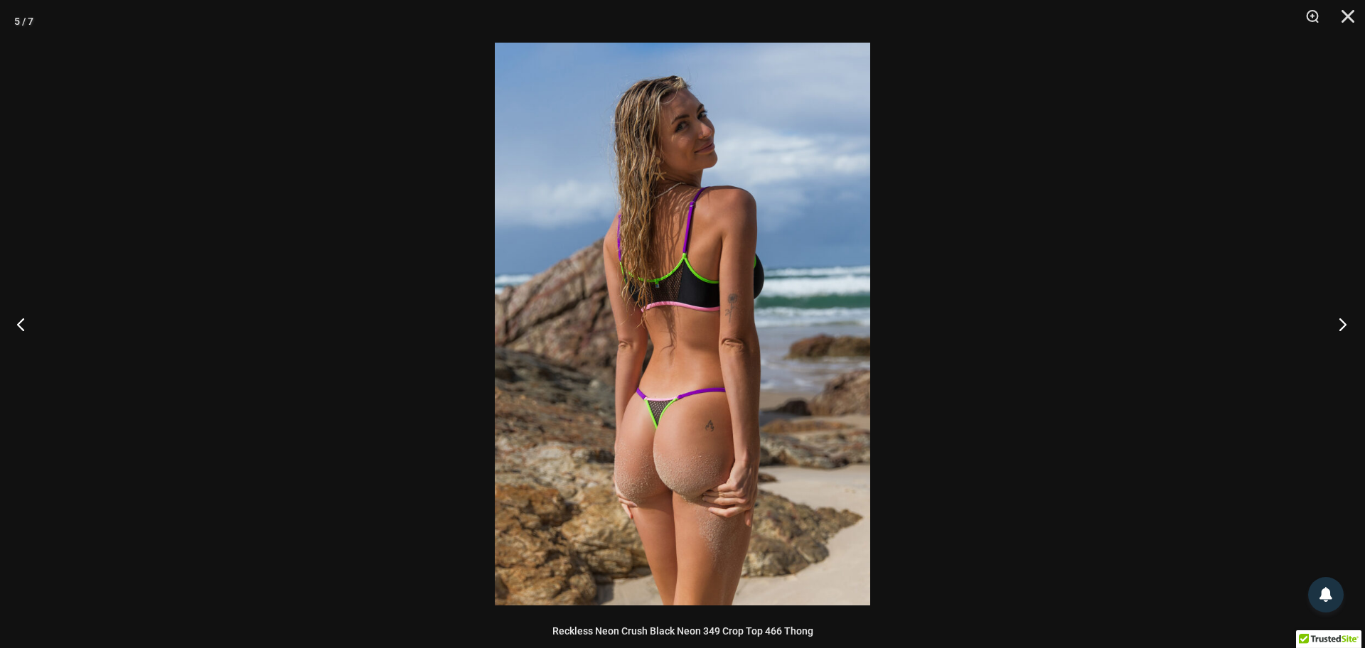
click at [1348, 326] on button "Next" at bounding box center [1338, 324] width 53 height 71
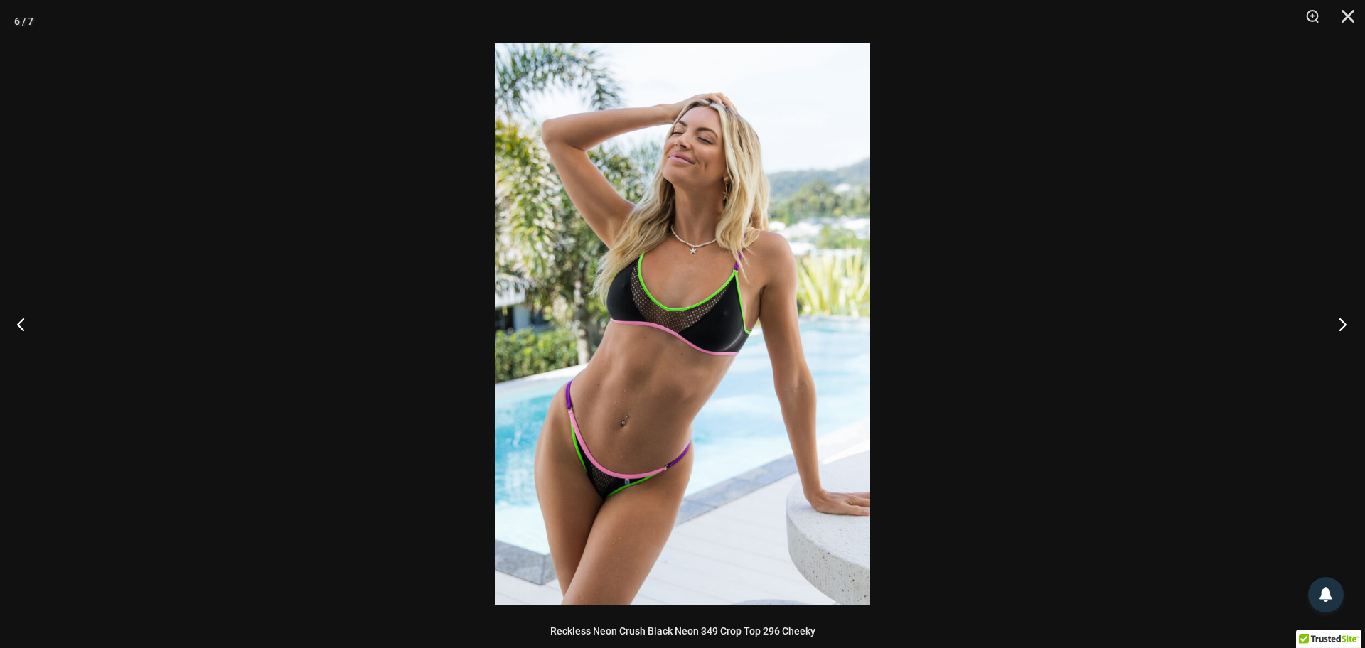
click at [1348, 326] on button "Next" at bounding box center [1338, 324] width 53 height 71
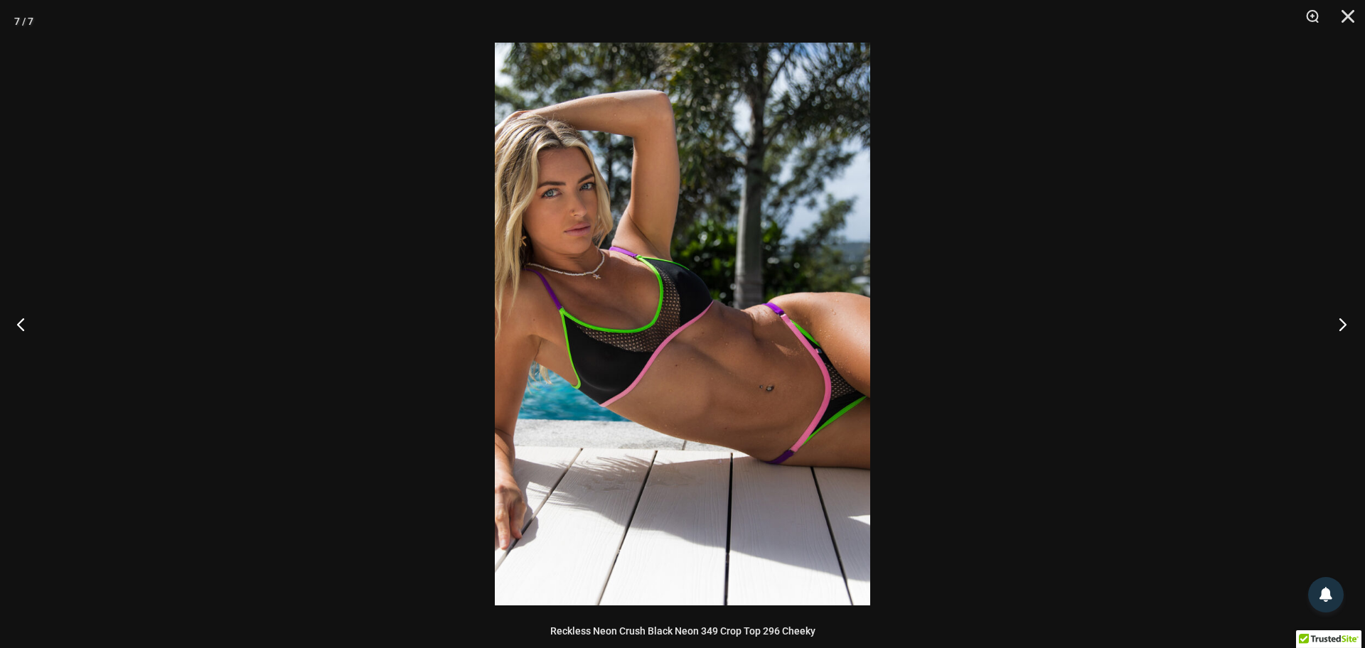
click at [1348, 326] on button "Next" at bounding box center [1338, 324] width 53 height 71
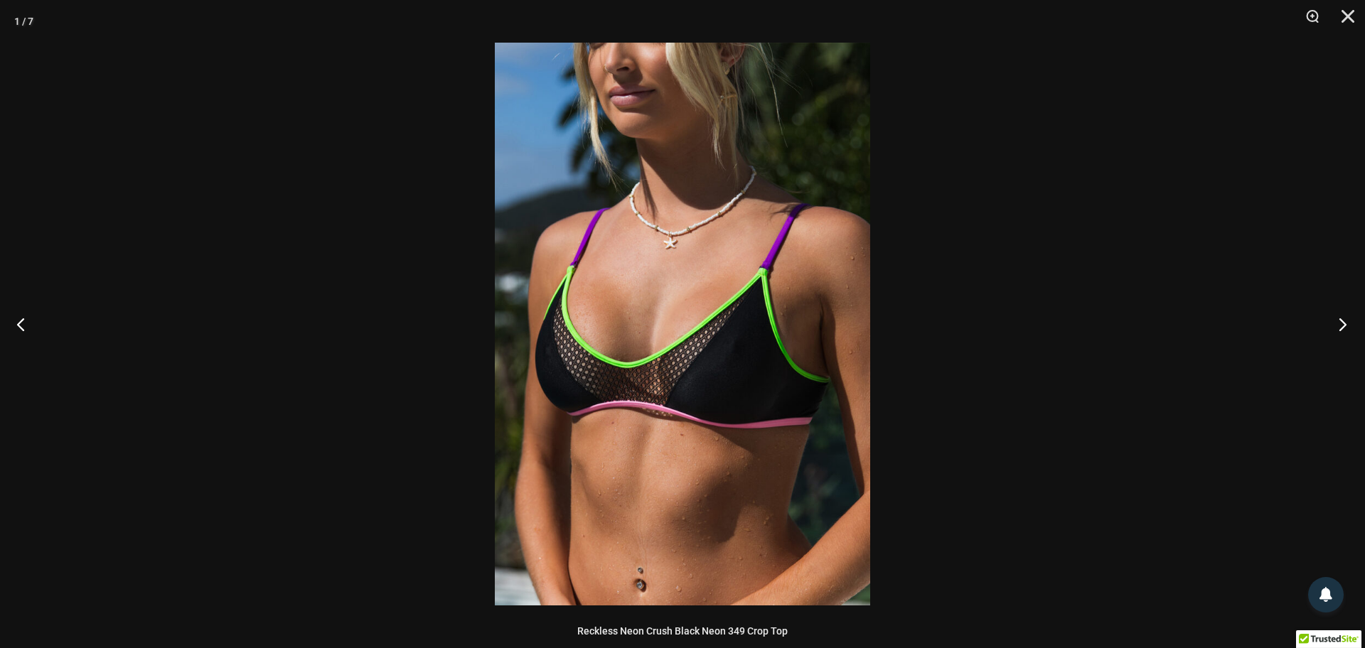
click at [1348, 326] on button "Next" at bounding box center [1338, 324] width 53 height 71
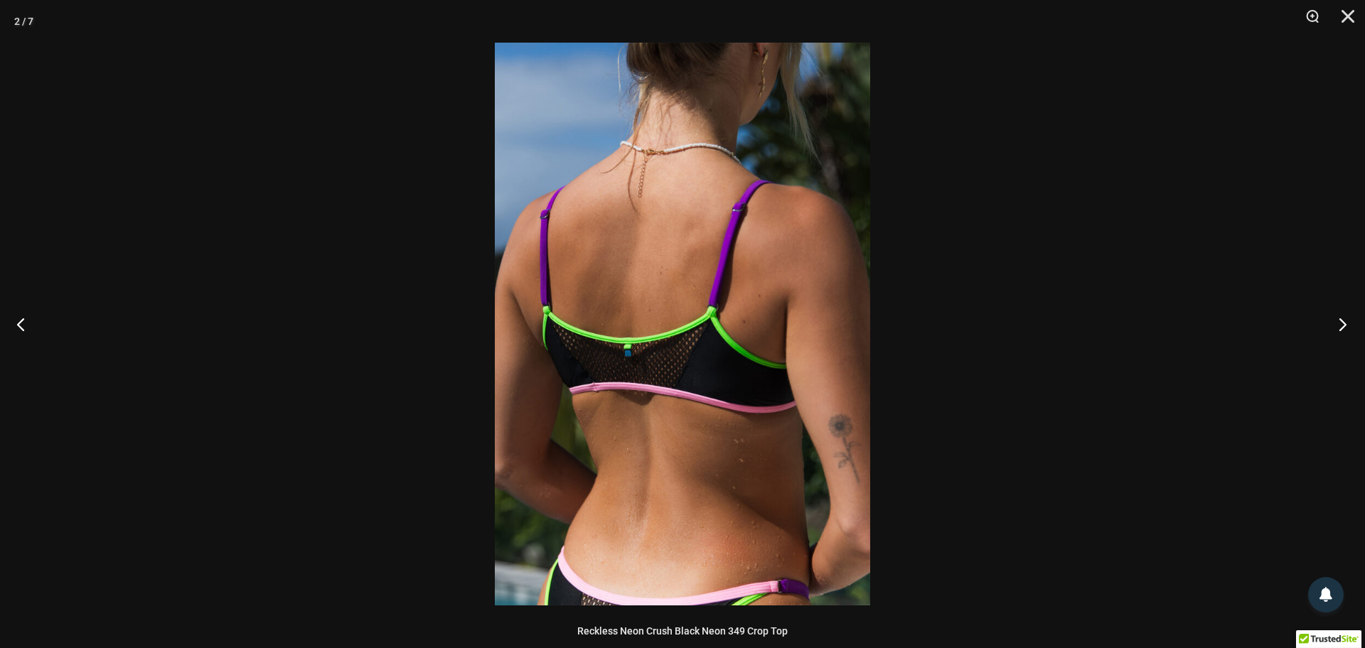
click at [1348, 326] on button "Next" at bounding box center [1338, 324] width 53 height 71
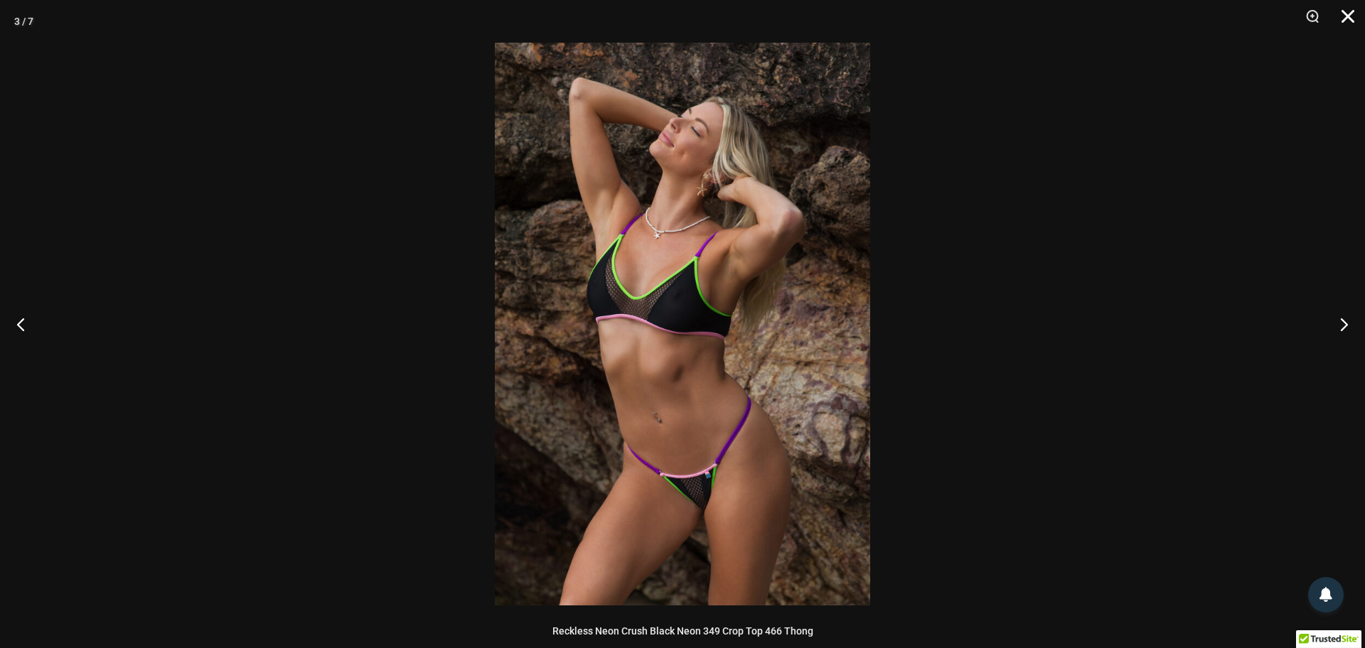
click at [1349, 16] on button "Close" at bounding box center [1343, 21] width 36 height 43
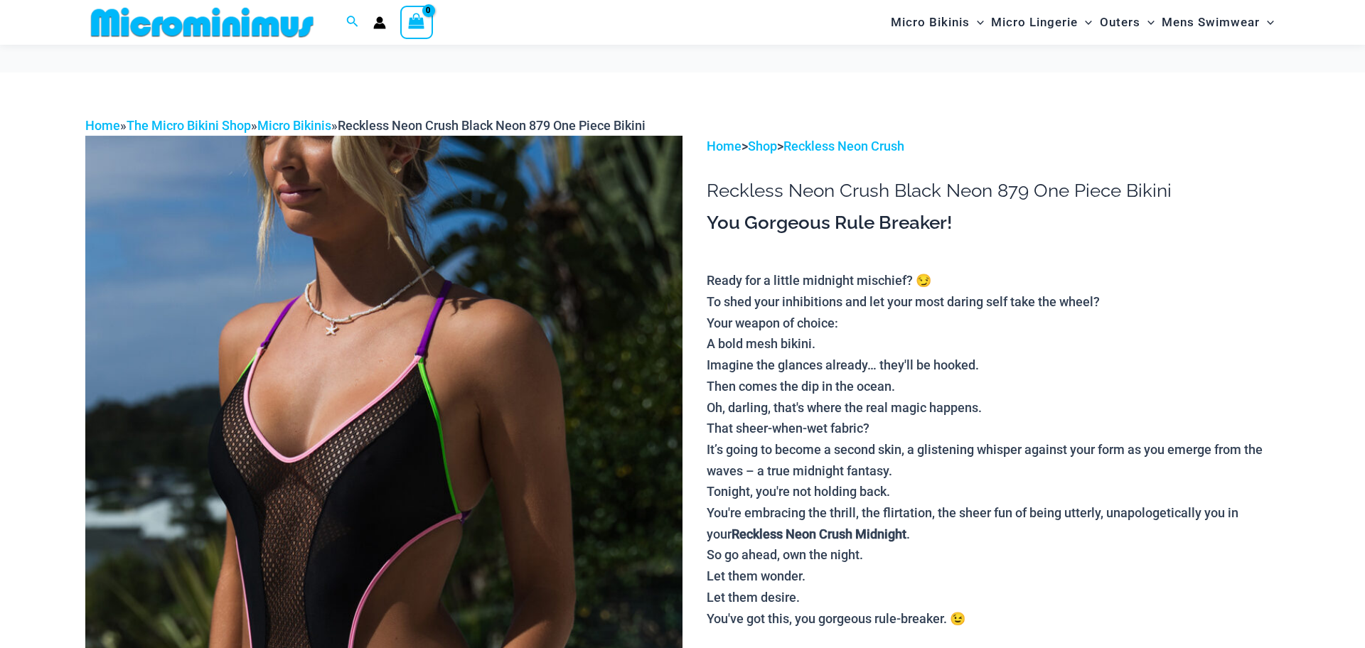
scroll to position [92, 0]
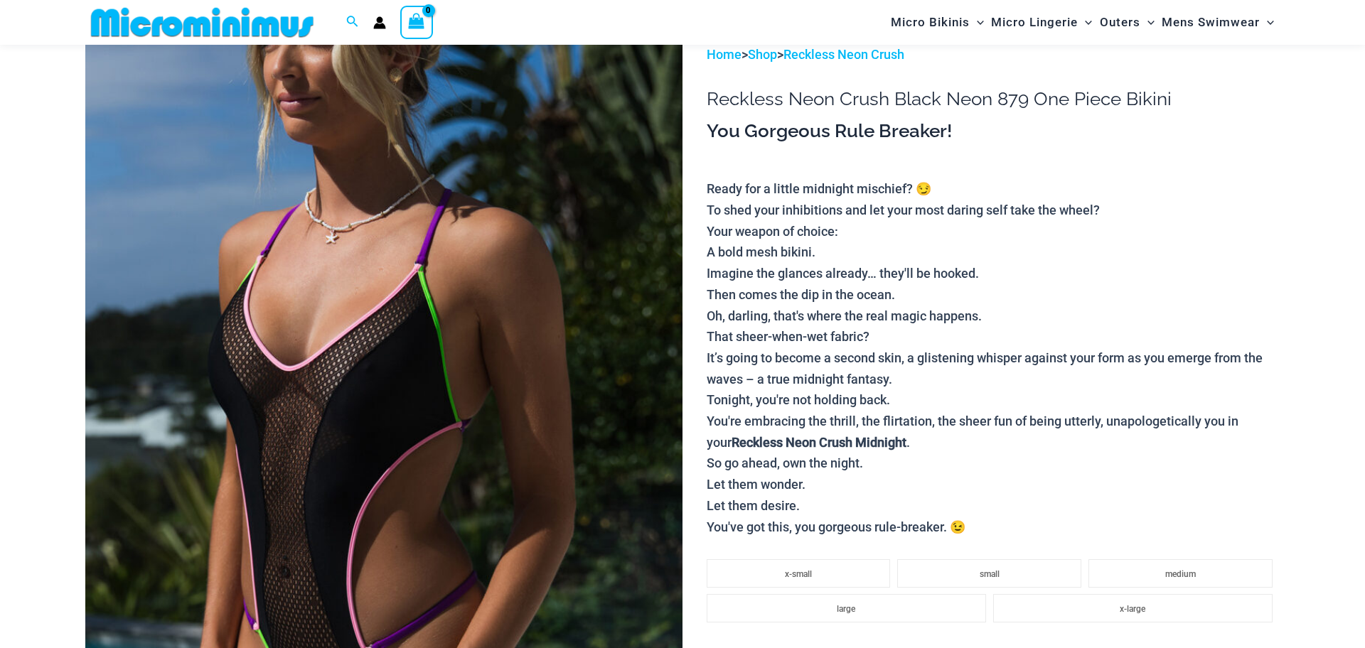
click at [501, 333] on img at bounding box center [383, 492] width 597 height 896
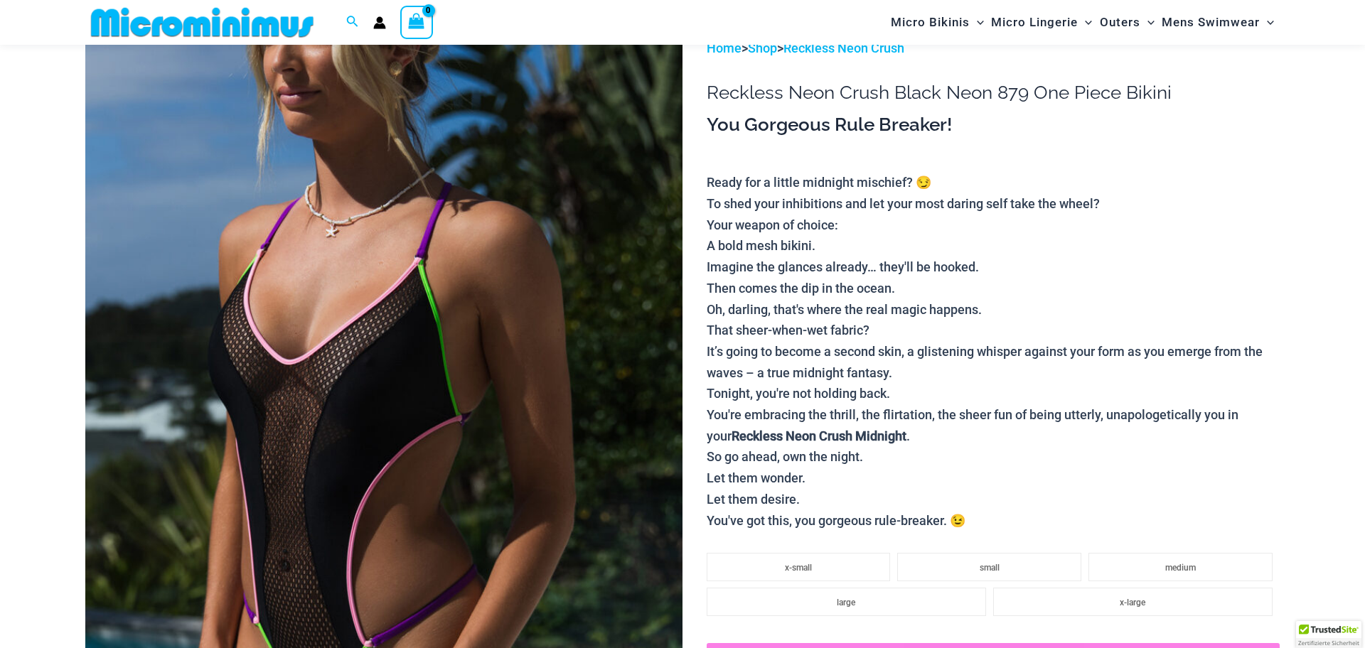
click at [501, 333] on div at bounding box center [682, 324] width 375 height 563
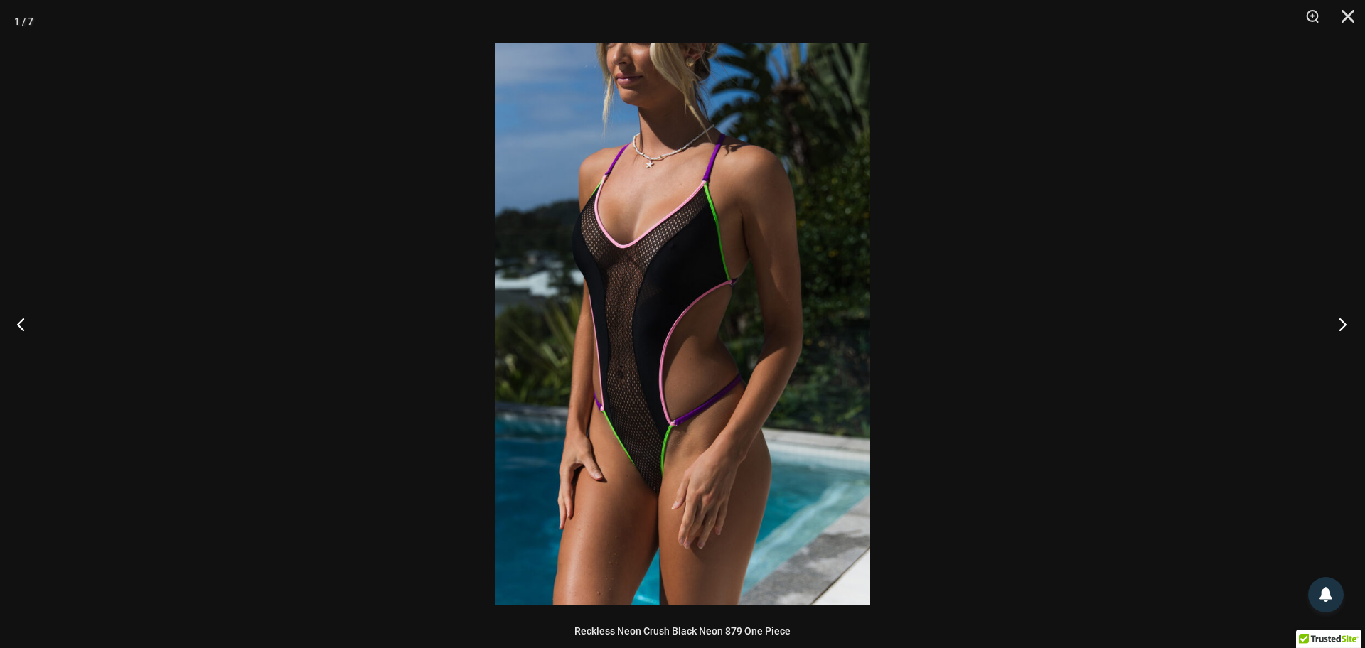
click at [1340, 325] on button "Next" at bounding box center [1338, 324] width 53 height 71
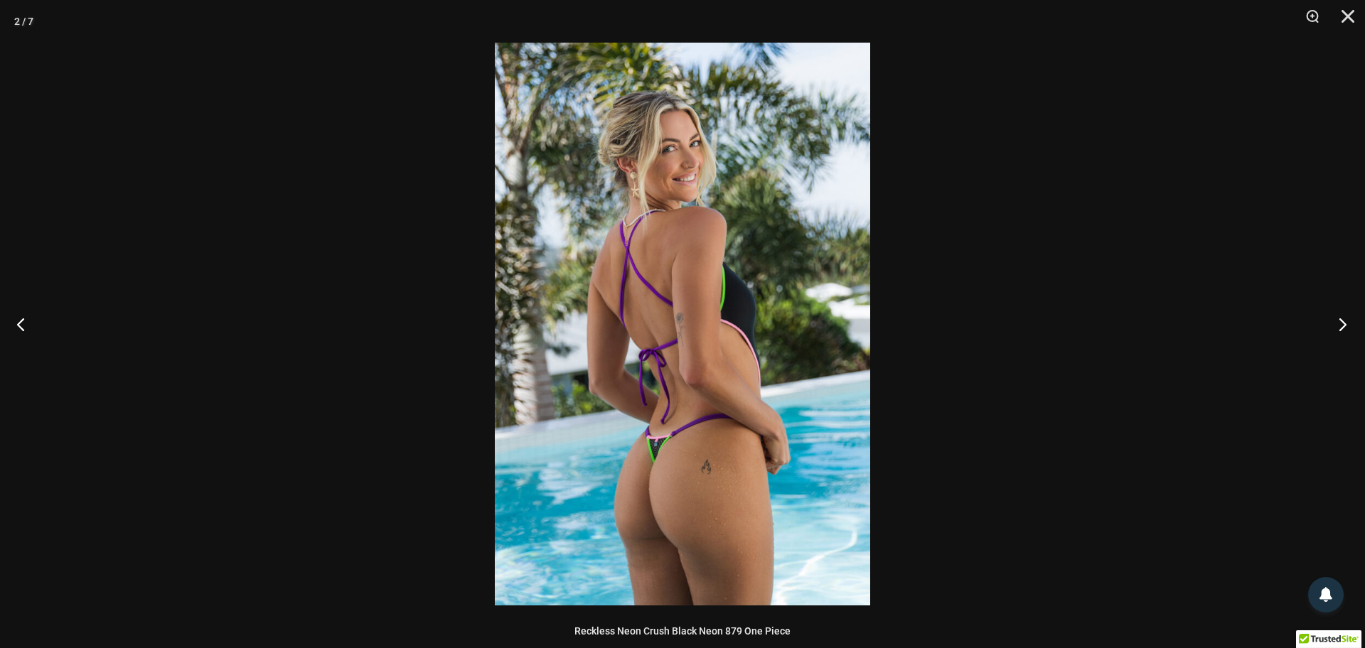
click at [1340, 325] on button "Next" at bounding box center [1338, 324] width 53 height 71
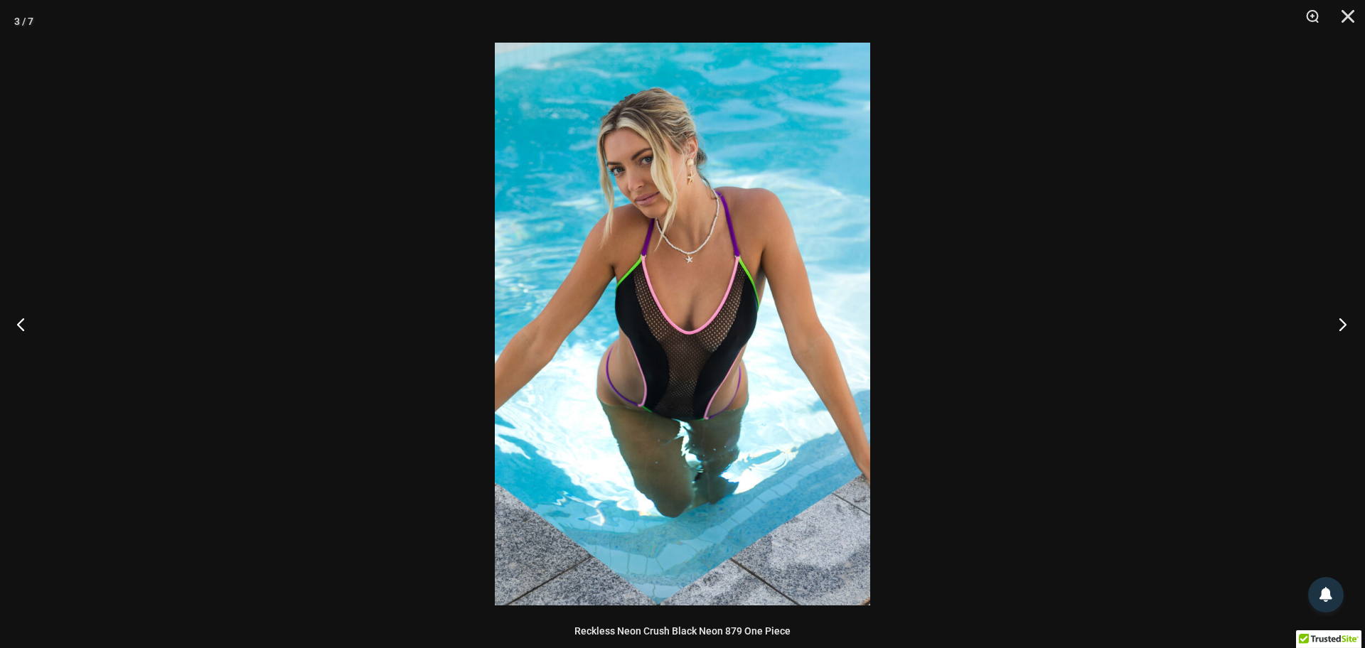
click at [1340, 325] on button "Next" at bounding box center [1338, 324] width 53 height 71
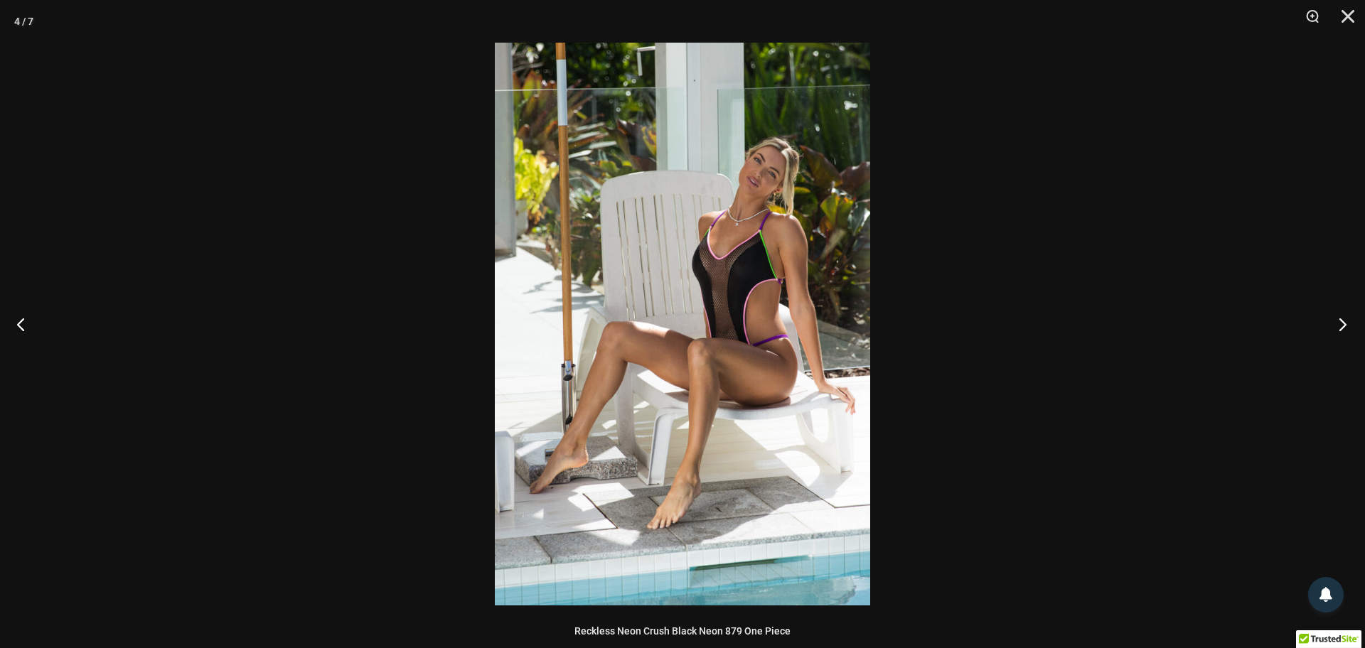
click at [1340, 325] on button "Next" at bounding box center [1338, 324] width 53 height 71
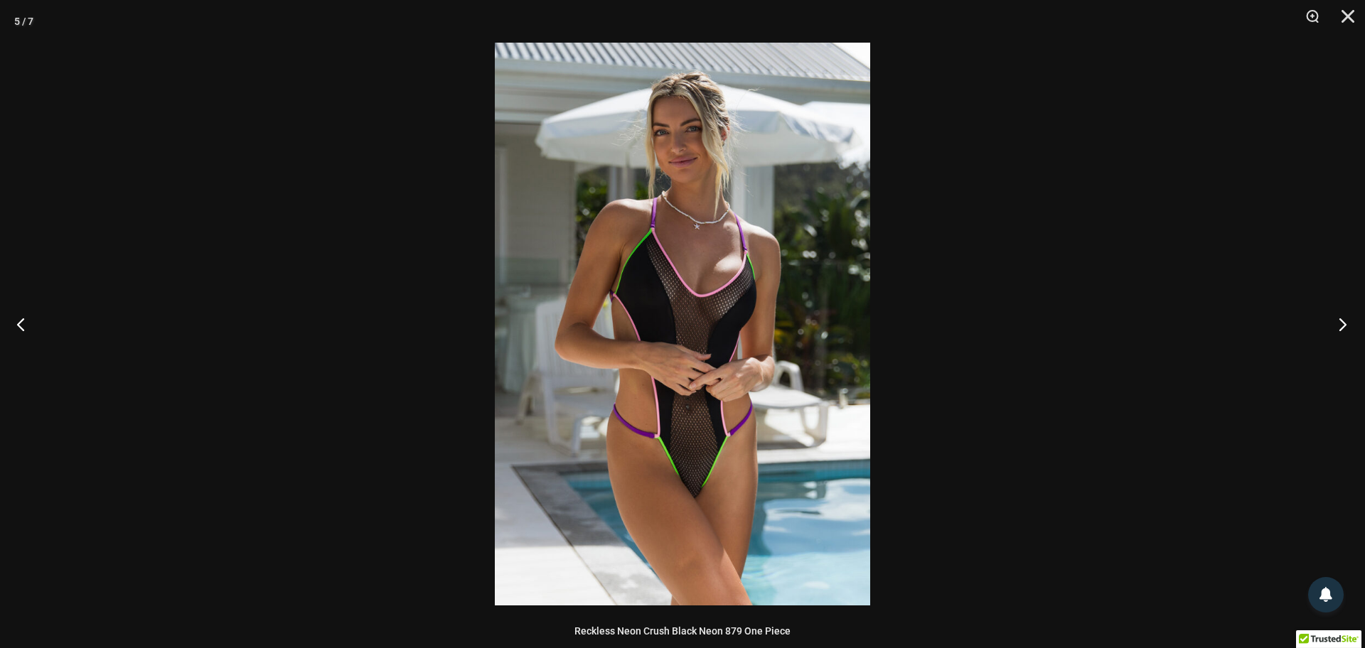
click at [1340, 325] on button "Next" at bounding box center [1338, 324] width 53 height 71
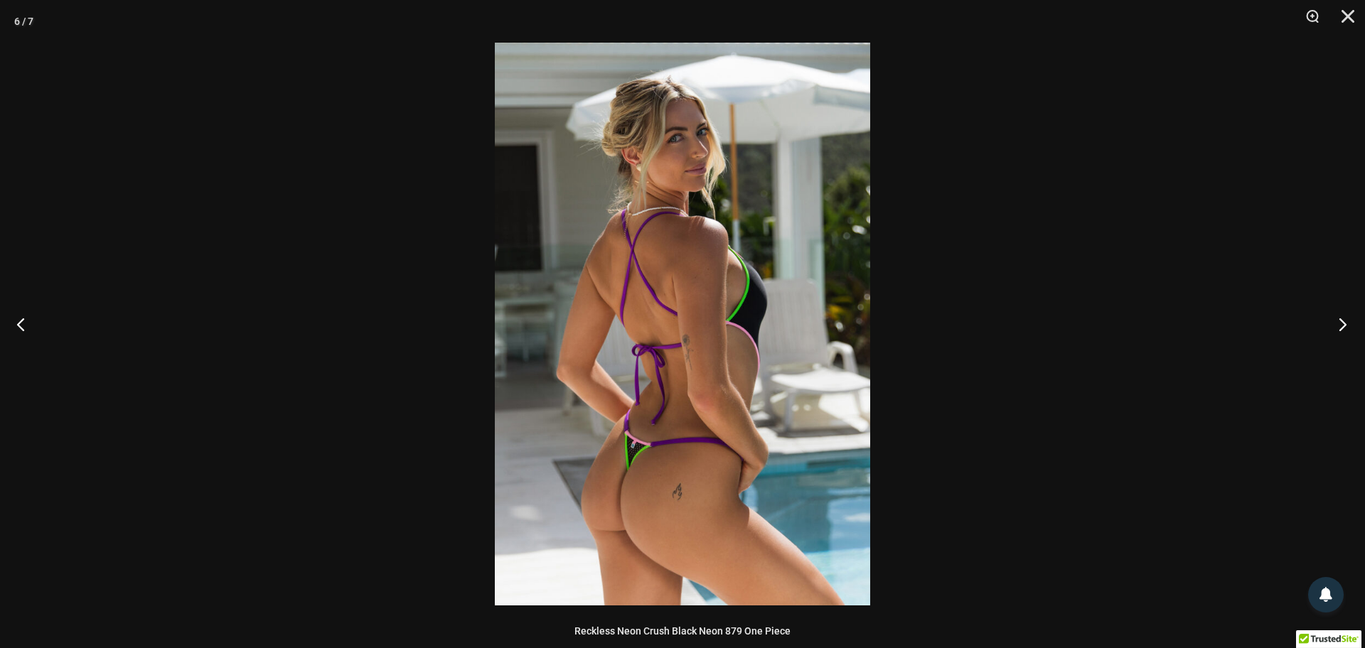
click at [1340, 325] on button "Next" at bounding box center [1338, 324] width 53 height 71
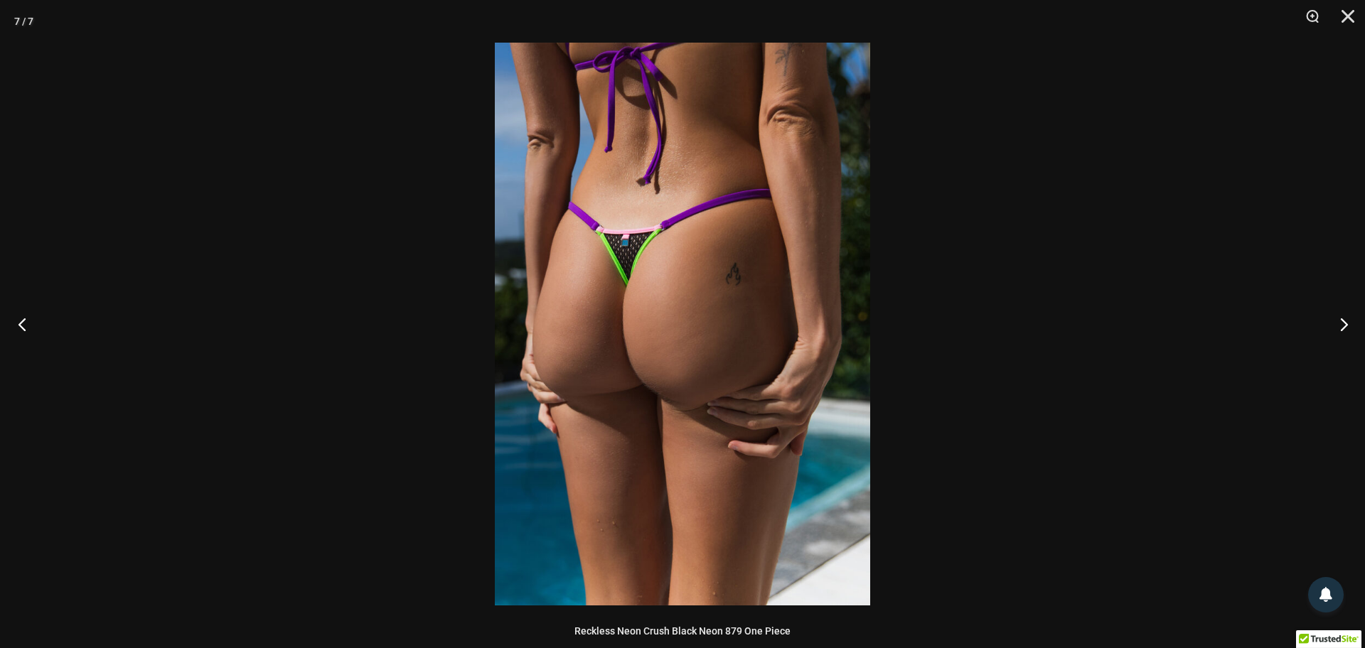
click at [23, 328] on button "Previous" at bounding box center [26, 324] width 53 height 71
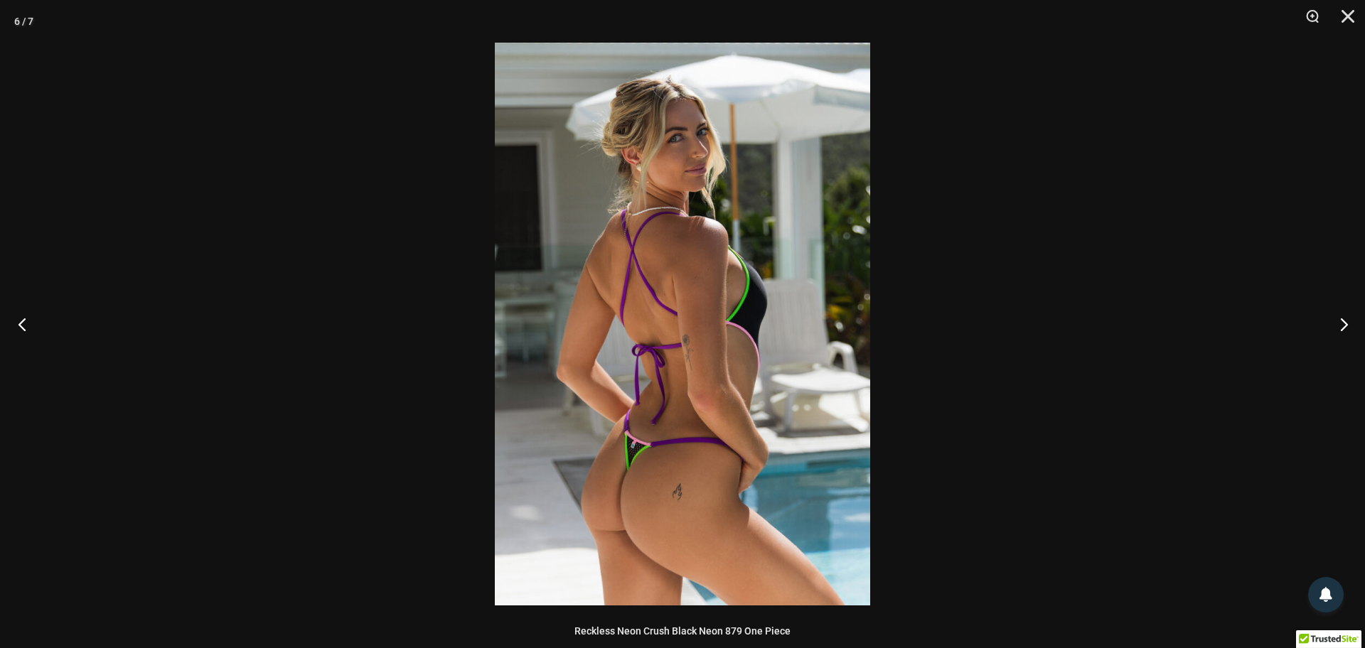
click at [23, 328] on button "Previous" at bounding box center [26, 324] width 53 height 71
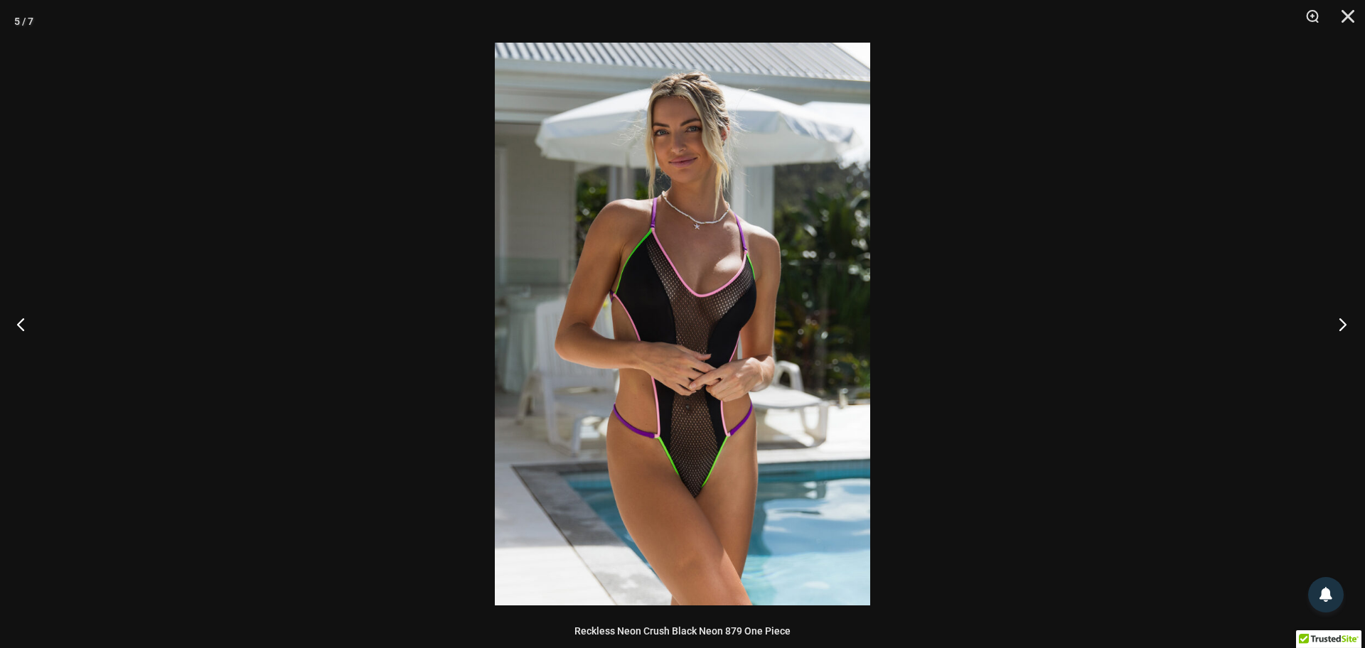
click at [1343, 327] on button "Next" at bounding box center [1338, 324] width 53 height 71
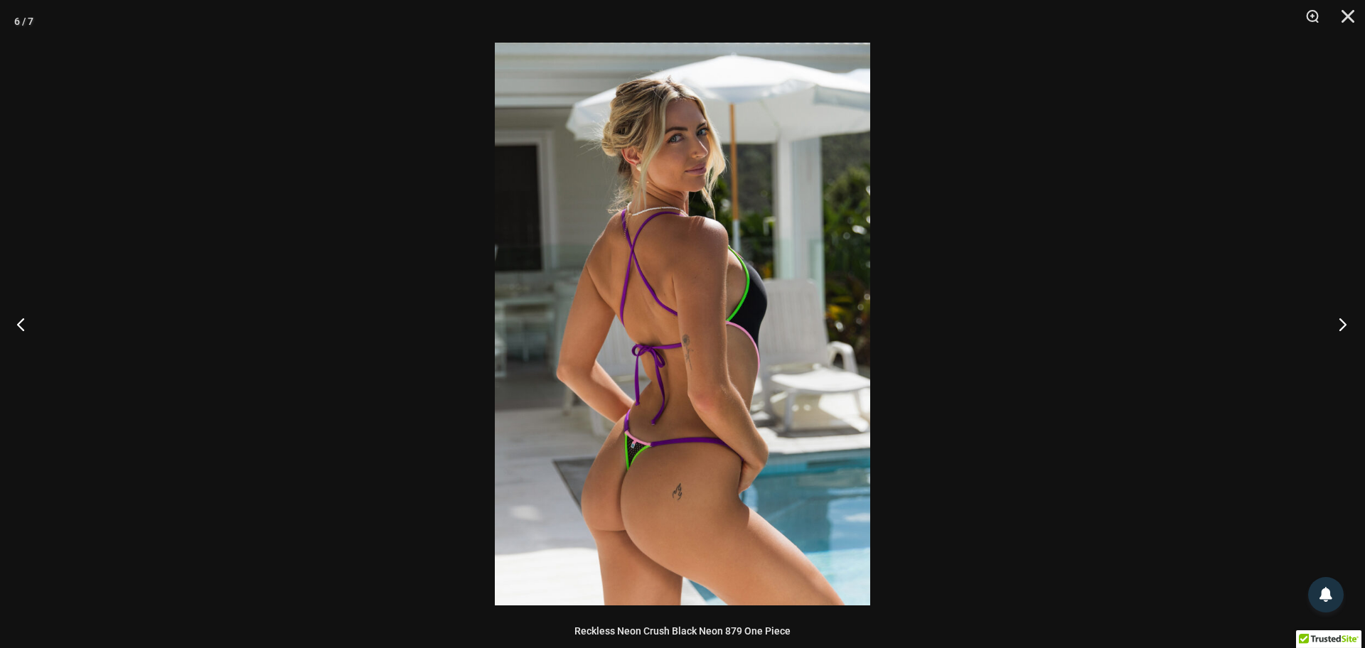
click at [1343, 327] on button "Next" at bounding box center [1338, 324] width 53 height 71
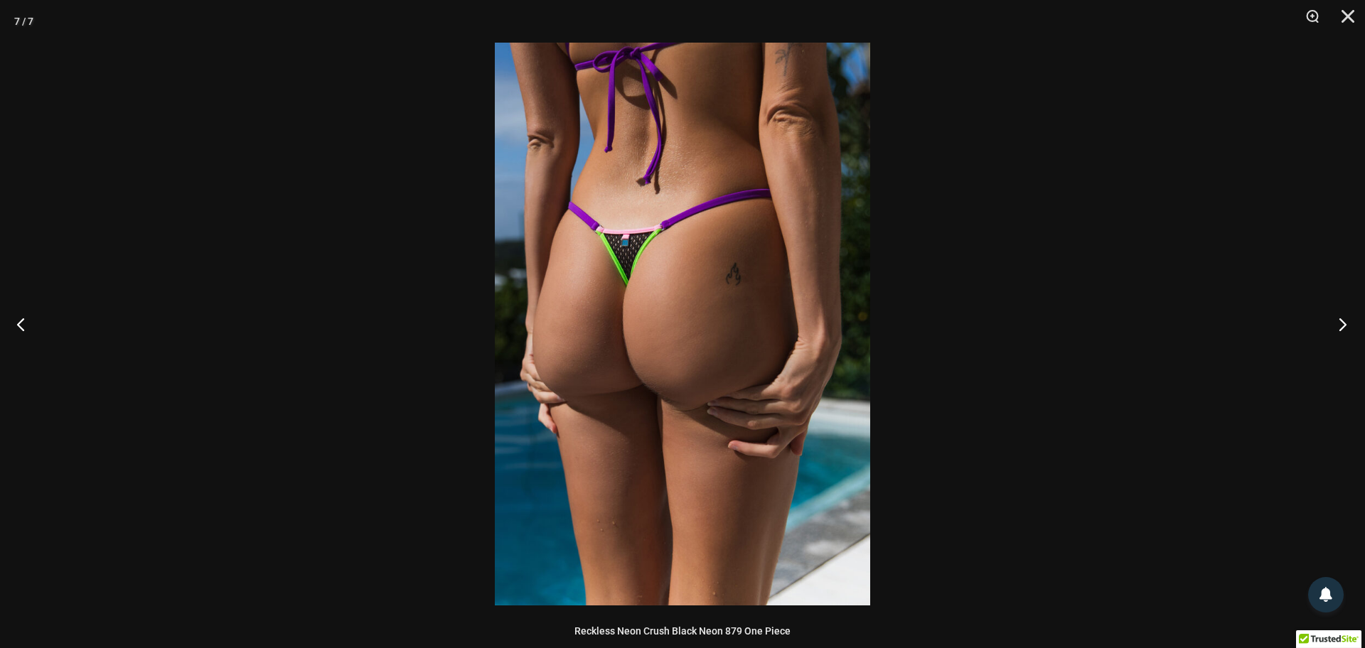
click at [1343, 327] on button "Next" at bounding box center [1338, 324] width 53 height 71
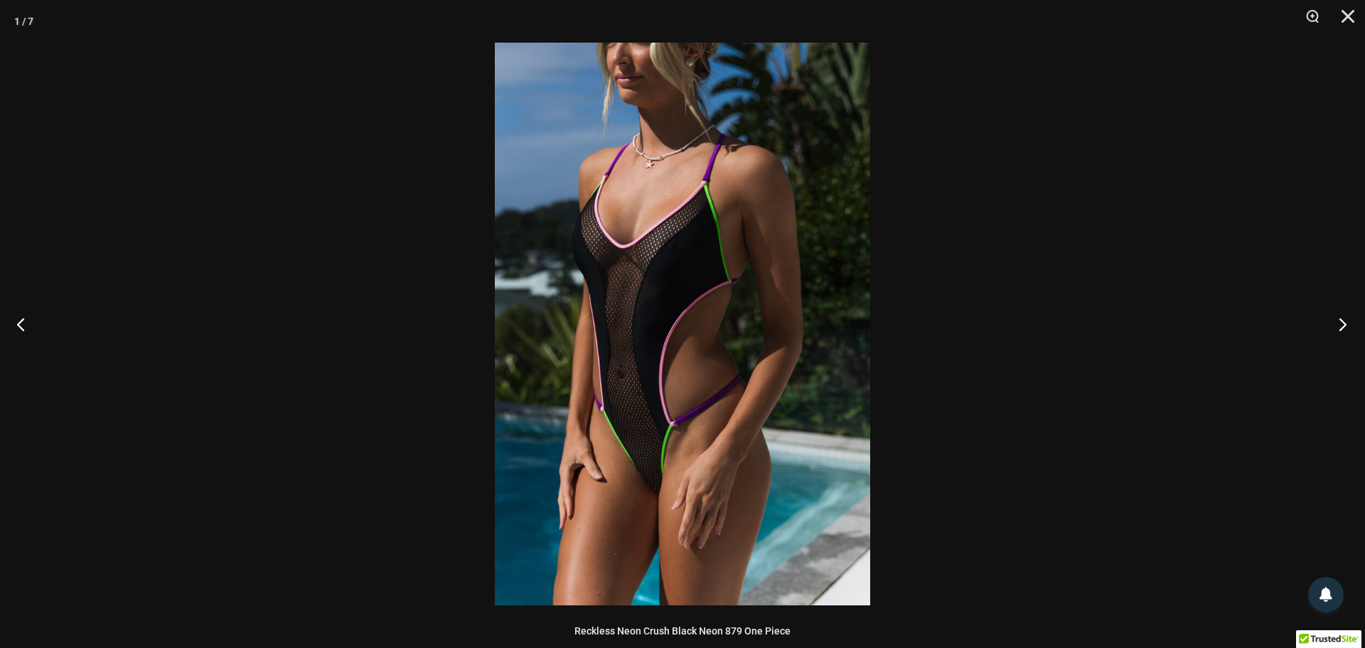
click at [1343, 327] on button "Next" at bounding box center [1338, 324] width 53 height 71
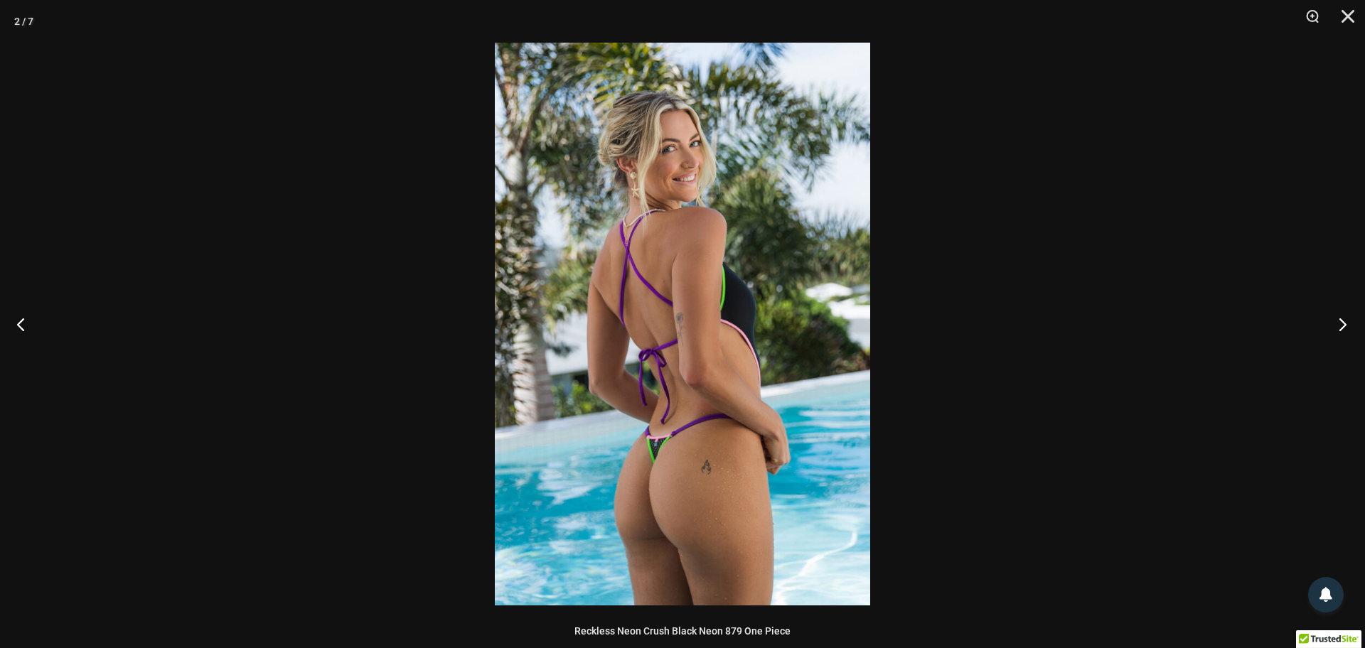
click at [1343, 327] on button "Next" at bounding box center [1338, 324] width 53 height 71
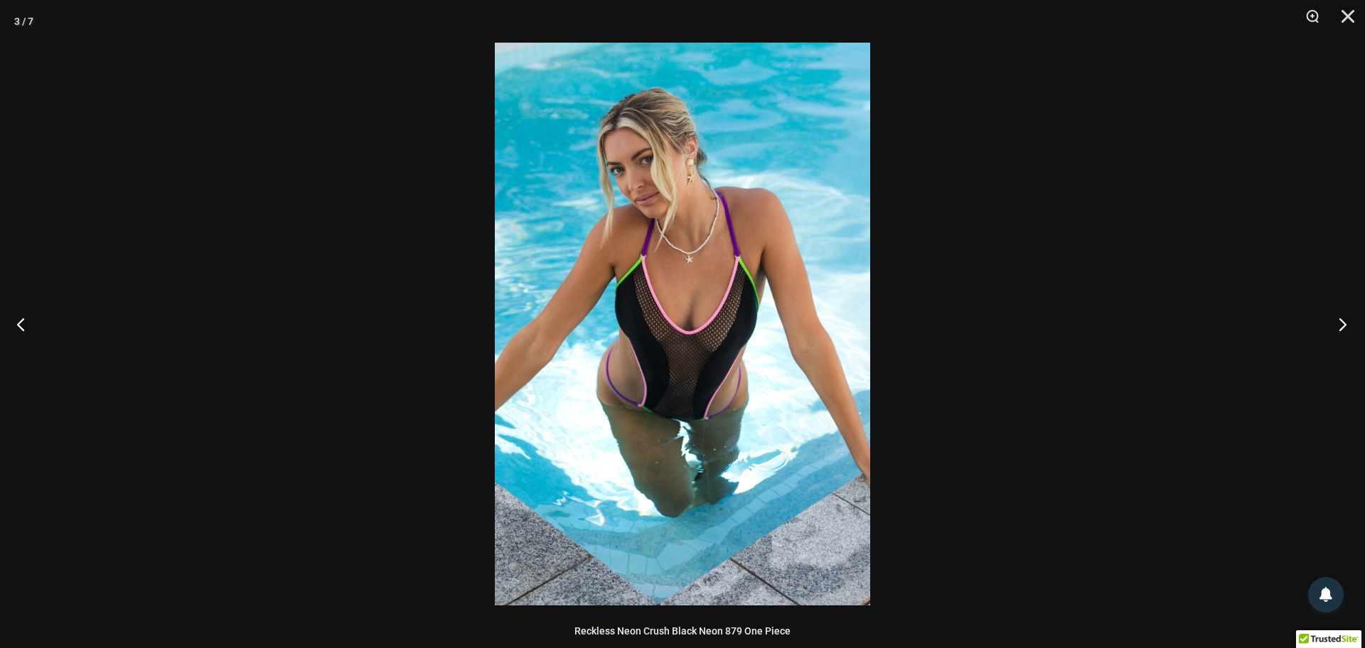
click at [1343, 327] on button "Next" at bounding box center [1338, 324] width 53 height 71
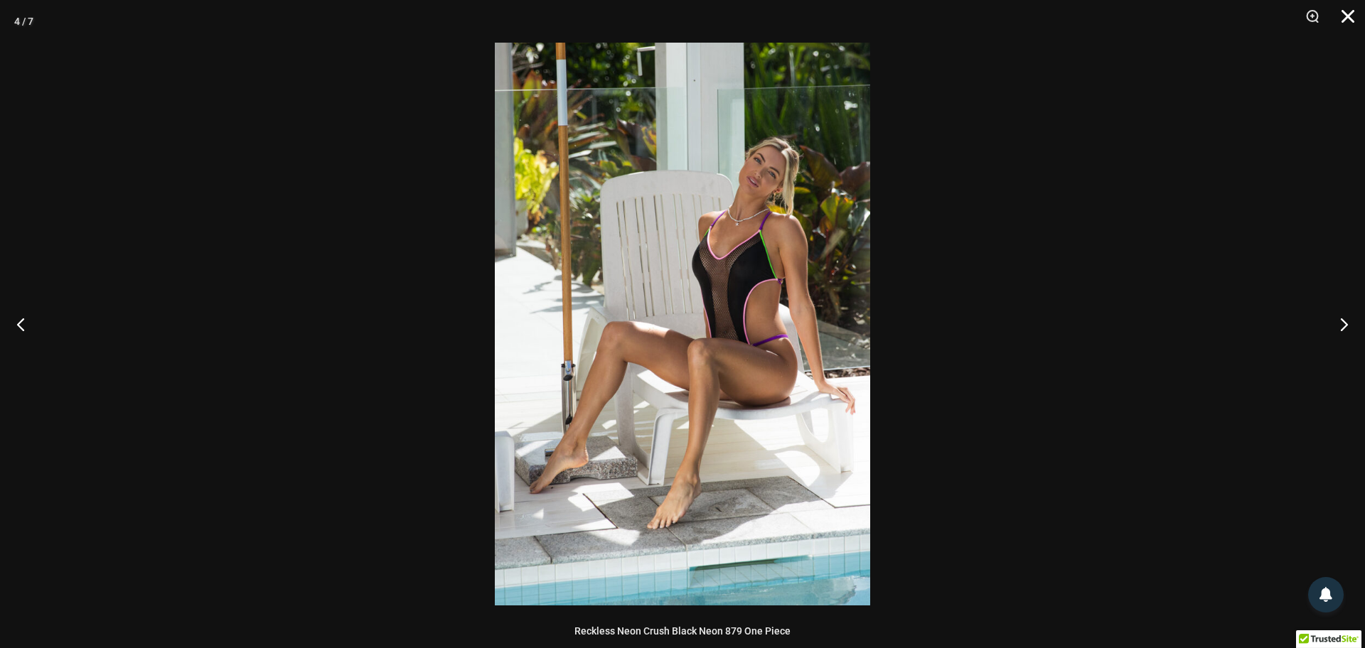
click at [1349, 20] on button "Close" at bounding box center [1343, 21] width 36 height 43
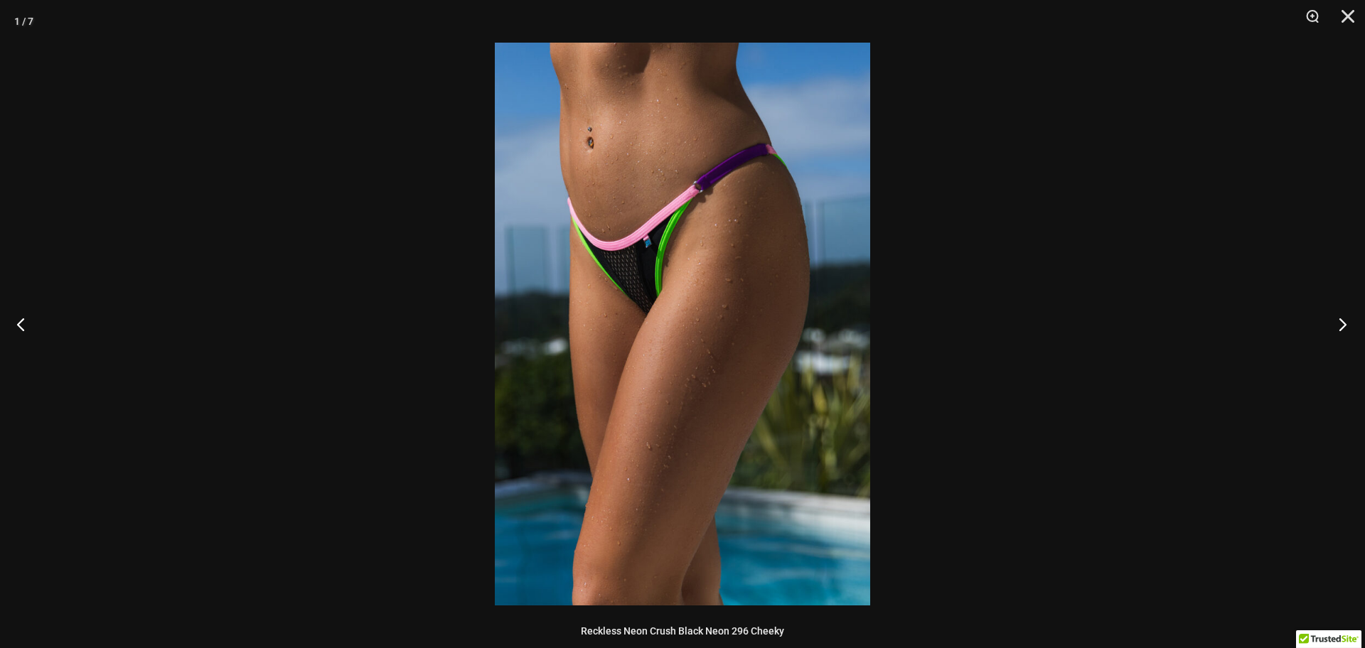
click at [1341, 327] on button "Next" at bounding box center [1338, 324] width 53 height 71
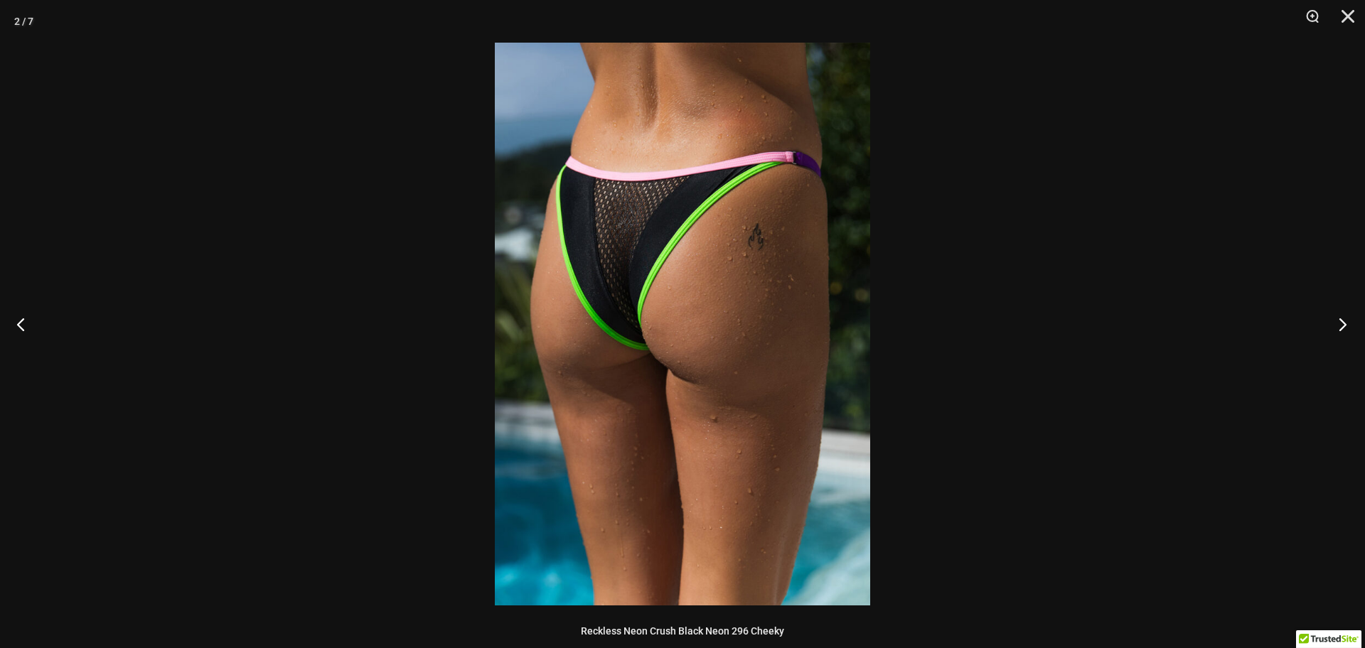
click at [1341, 327] on button "Next" at bounding box center [1338, 324] width 53 height 71
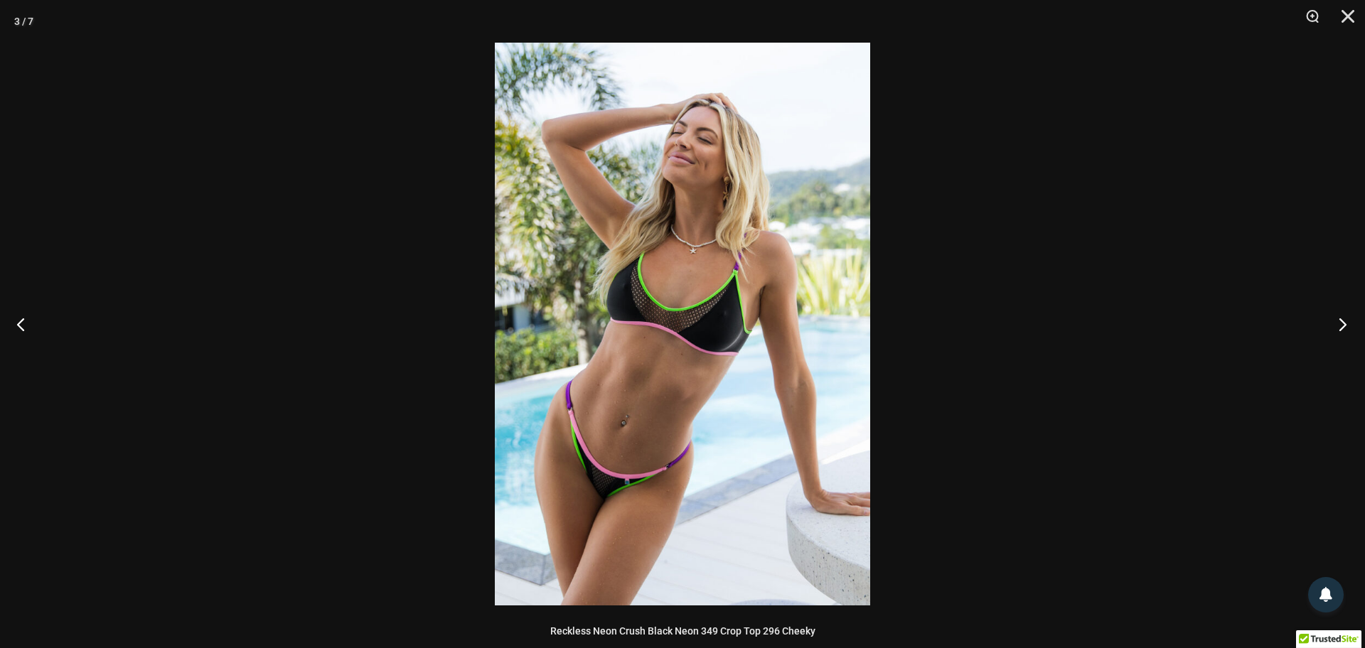
click at [1341, 327] on button "Next" at bounding box center [1338, 324] width 53 height 71
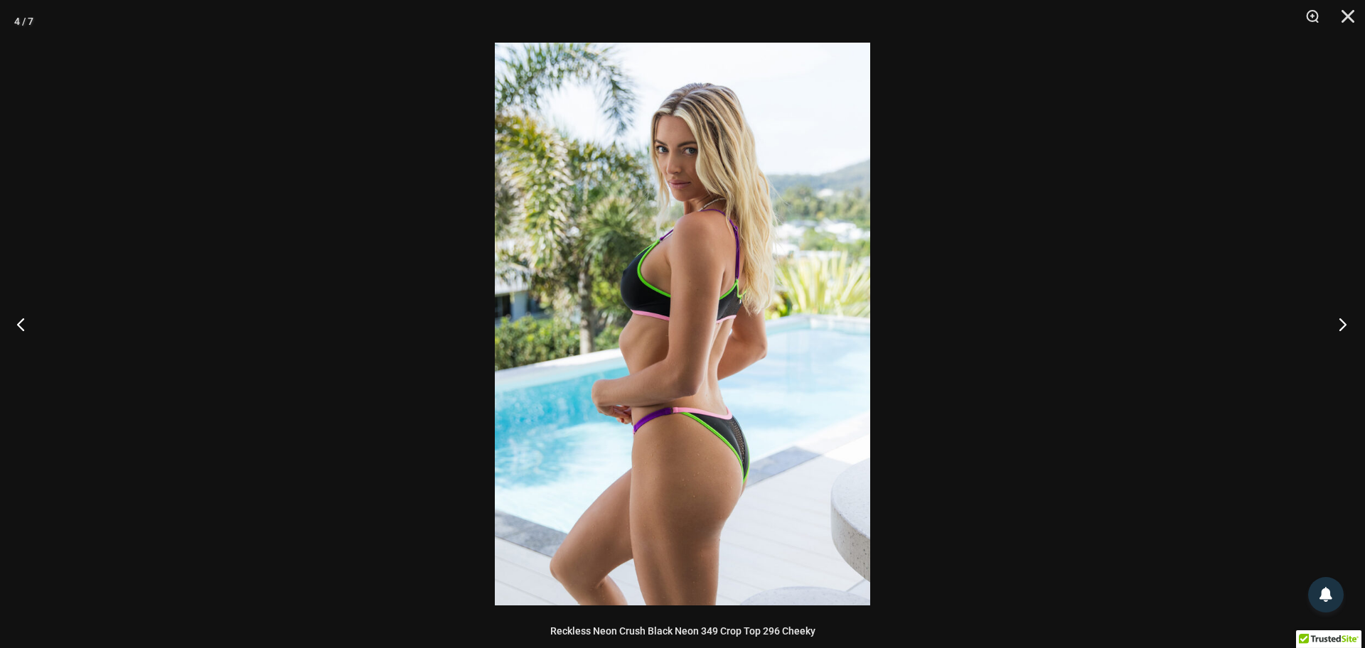
click at [1341, 327] on button "Next" at bounding box center [1338, 324] width 53 height 71
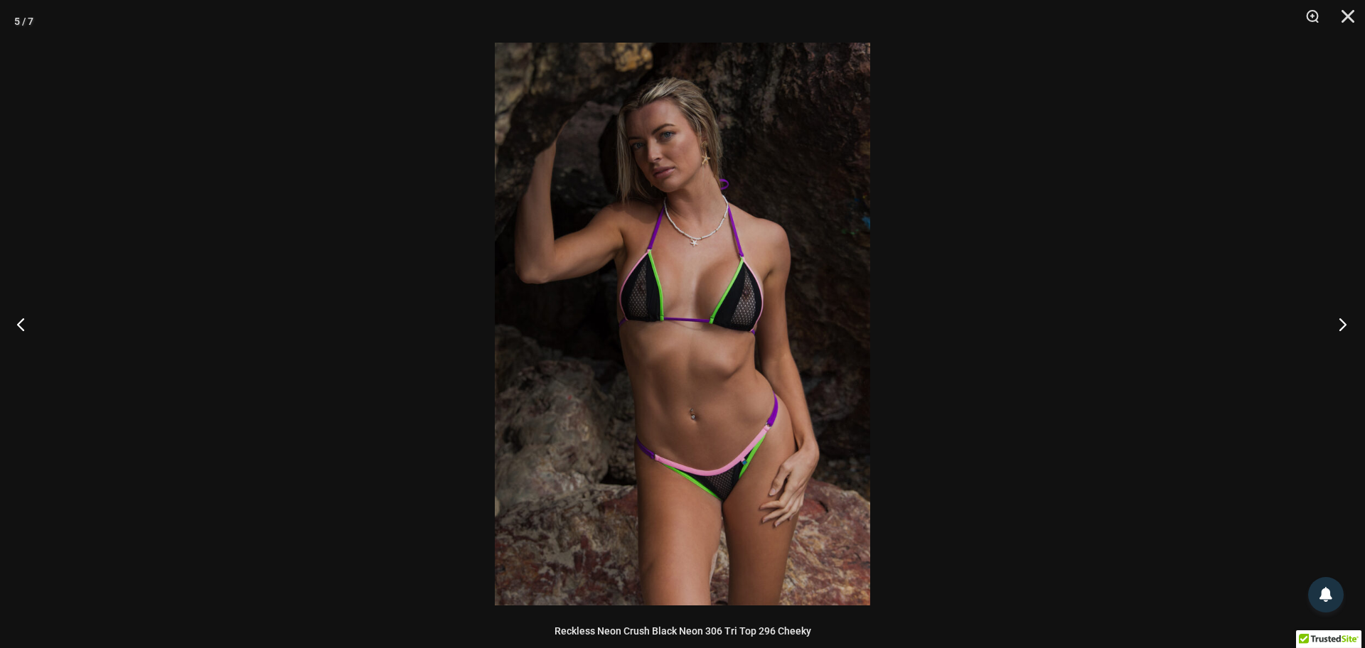
click at [1341, 327] on button "Next" at bounding box center [1338, 324] width 53 height 71
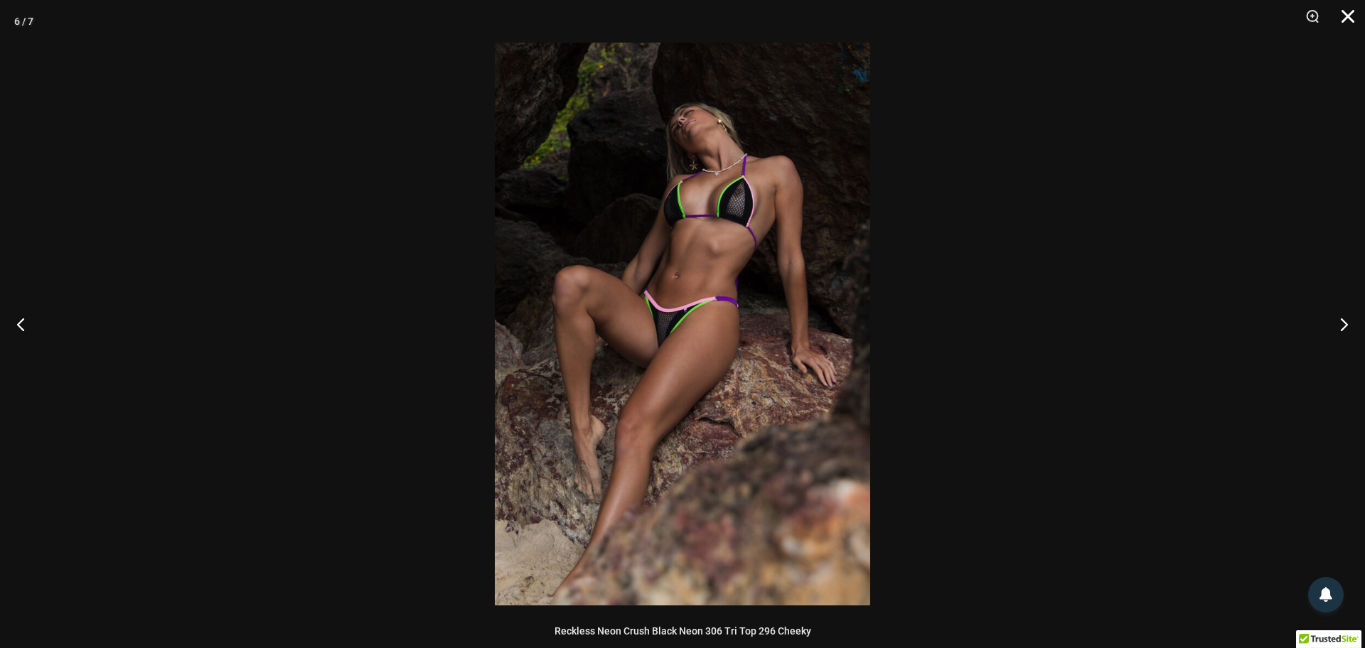
click at [1350, 13] on button "Close" at bounding box center [1343, 21] width 36 height 43
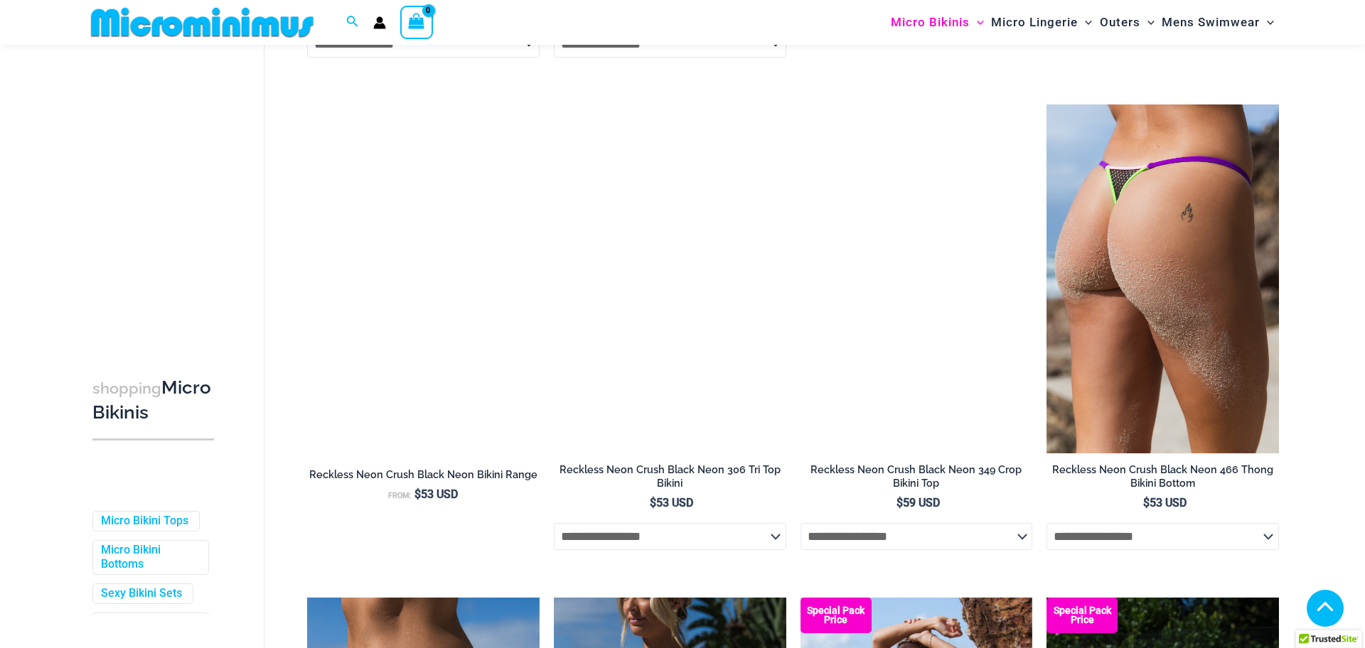
scroll to position [2493, 0]
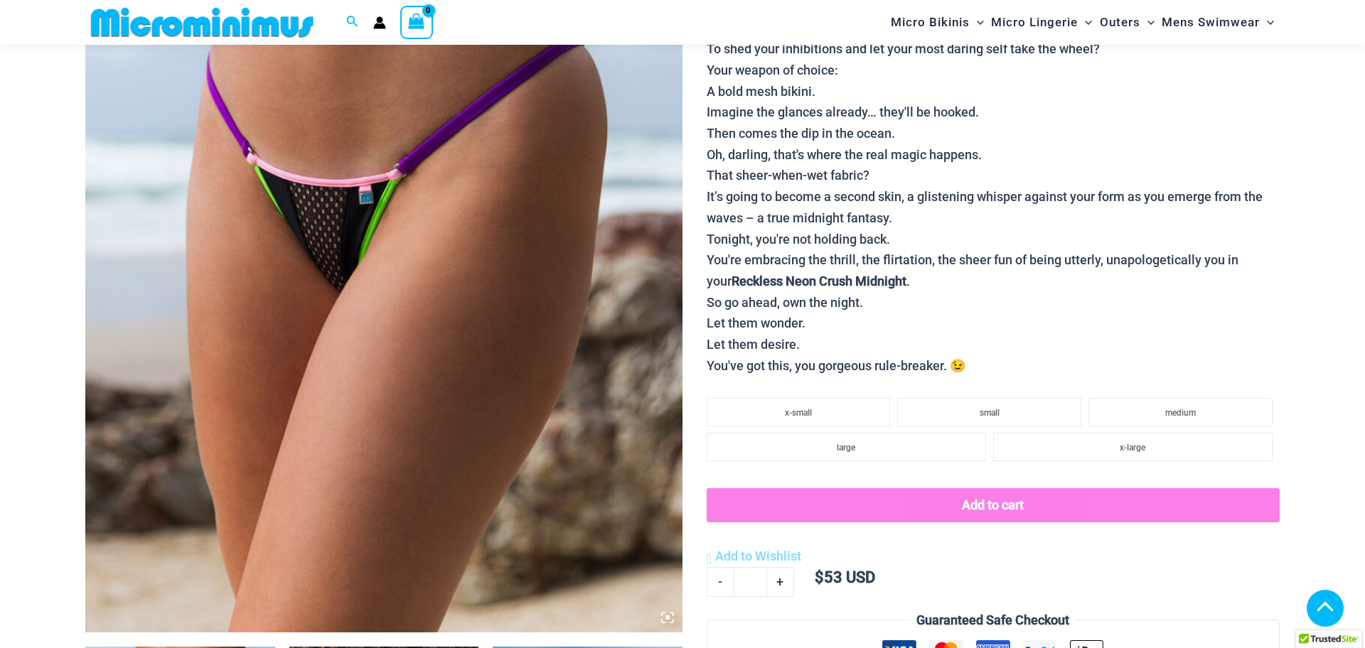
scroll to position [380, 0]
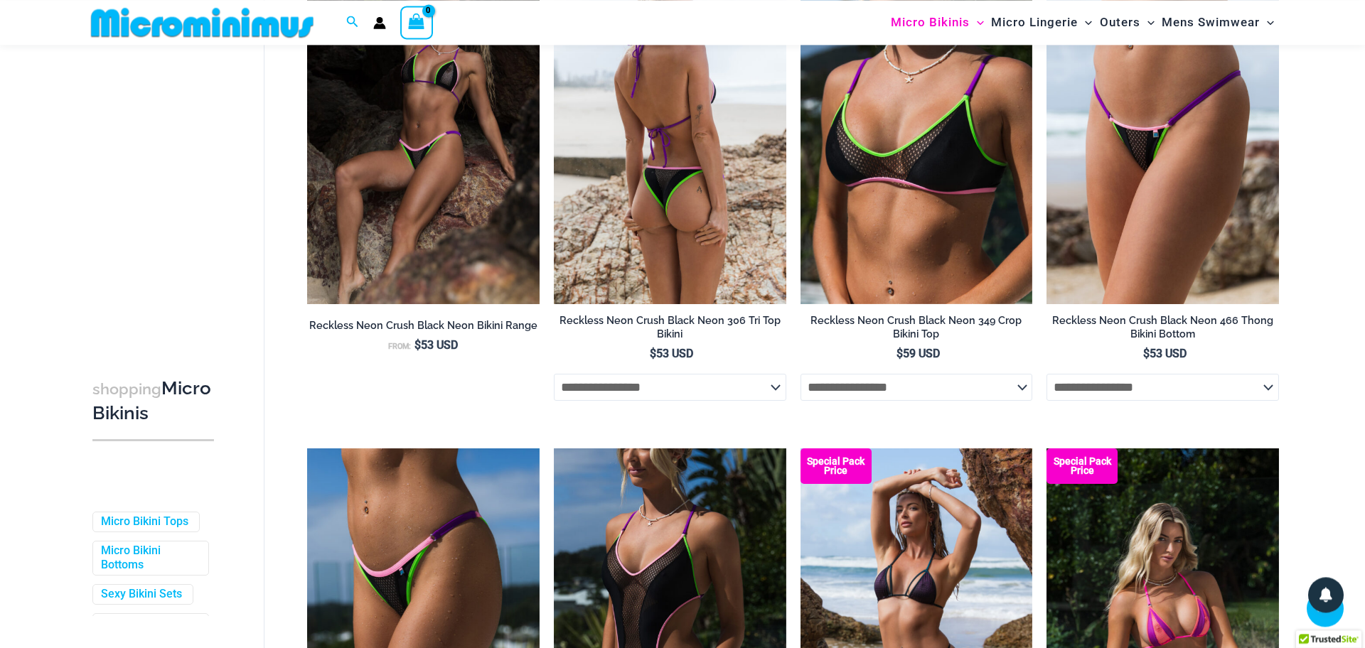
scroll to position [2677, 0]
